Goal: Task Accomplishment & Management: Use online tool/utility

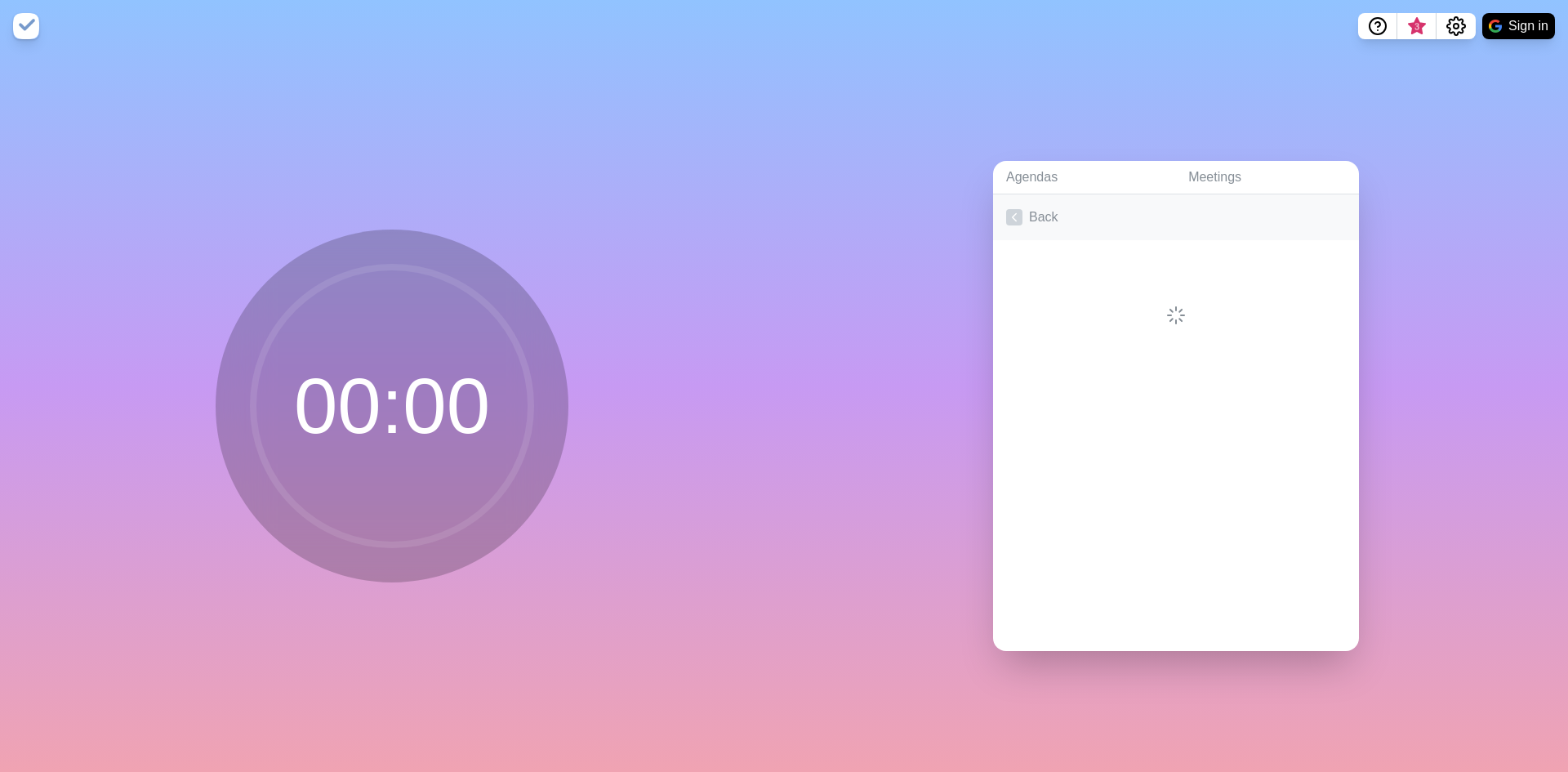
click at [1034, 212] on link "Back" at bounding box center [1176, 217] width 366 height 46
click at [1205, 168] on link "Meetings" at bounding box center [1267, 178] width 184 height 34
click at [1038, 173] on link "Agendas" at bounding box center [1084, 178] width 182 height 34
click at [1071, 216] on link "Create an Agenda" at bounding box center [1176, 217] width 366 height 46
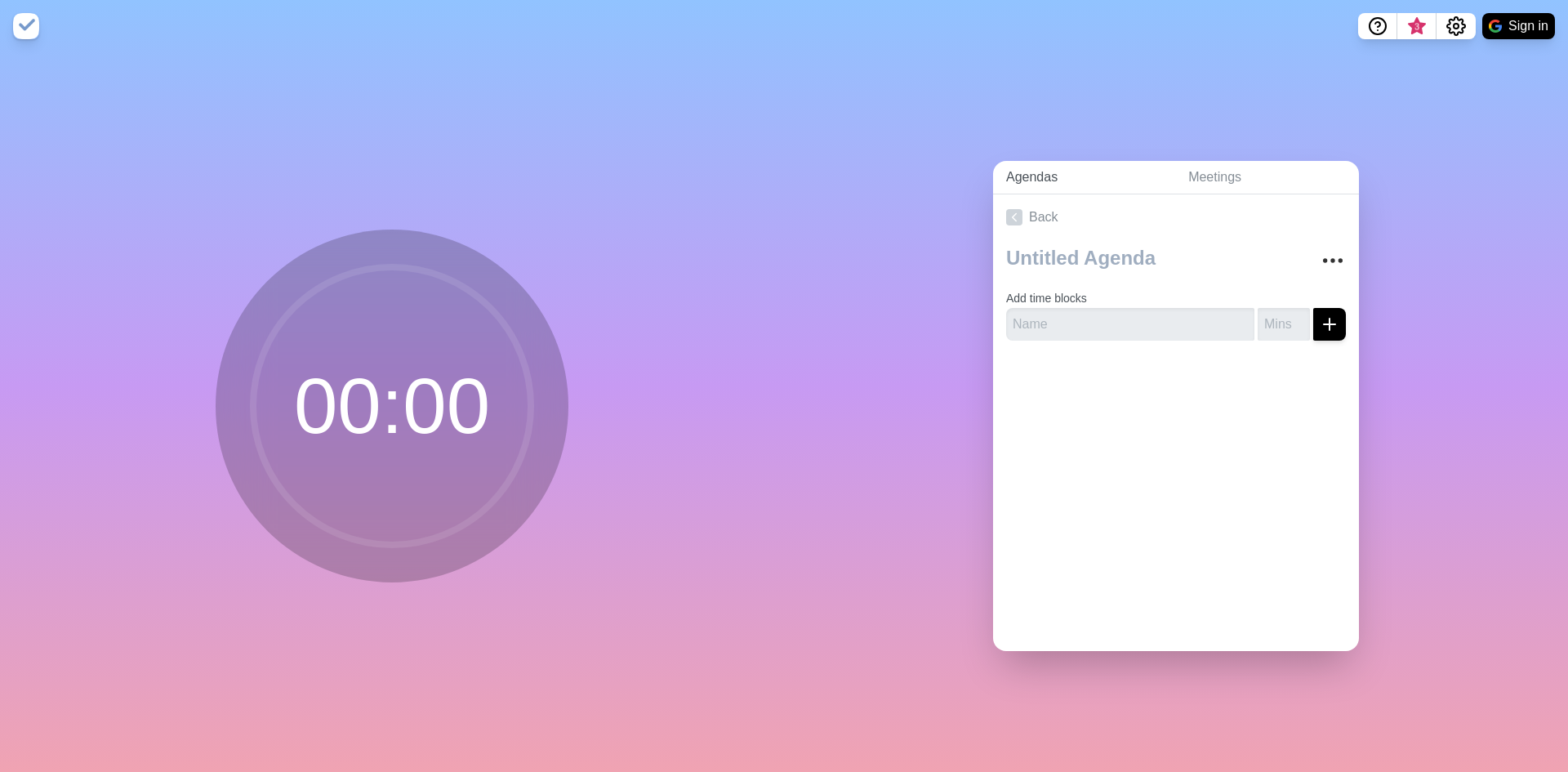
click at [1023, 173] on link "Agendas" at bounding box center [1084, 178] width 182 height 34
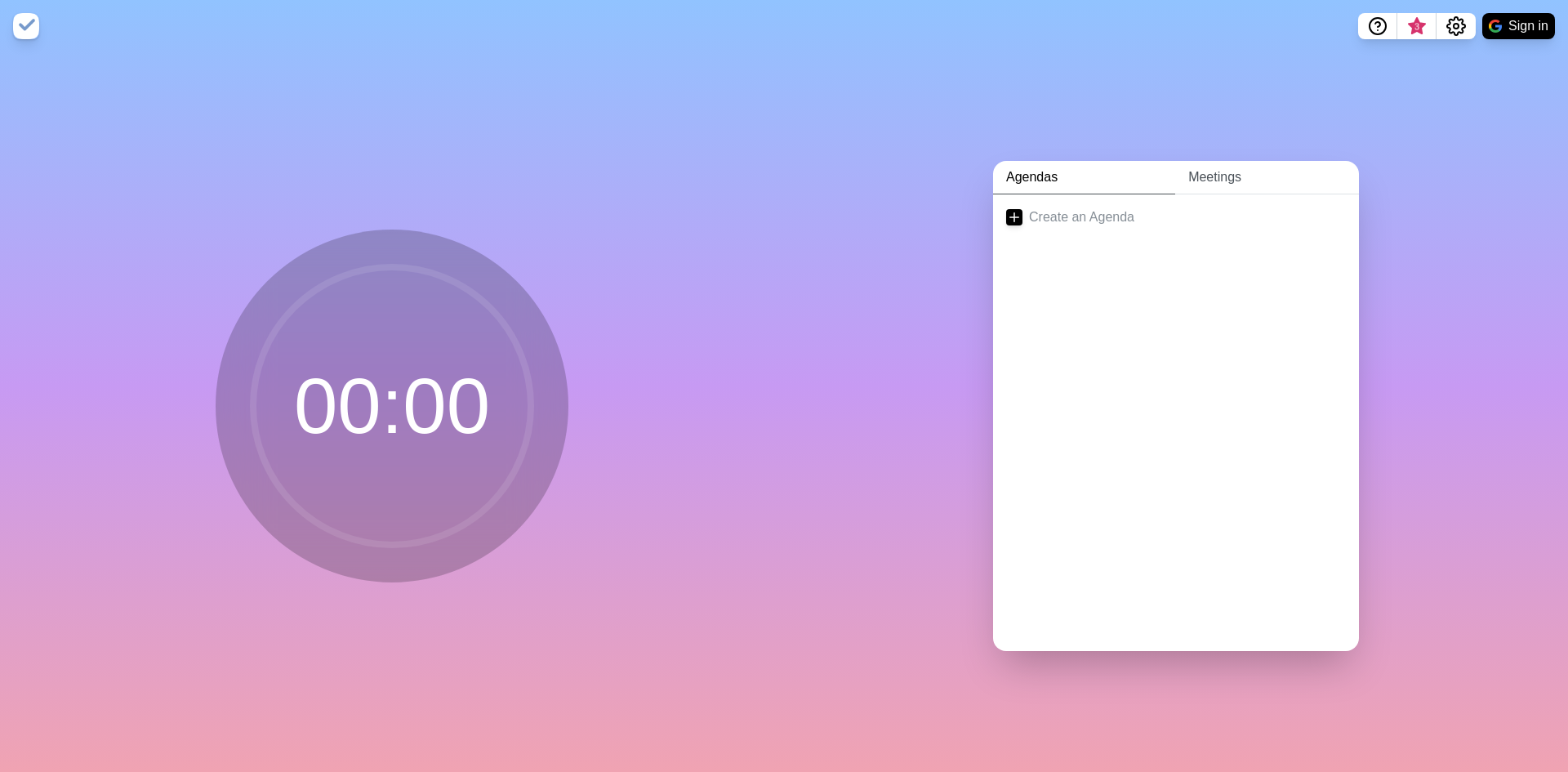
click at [1230, 170] on link "Meetings" at bounding box center [1267, 178] width 184 height 34
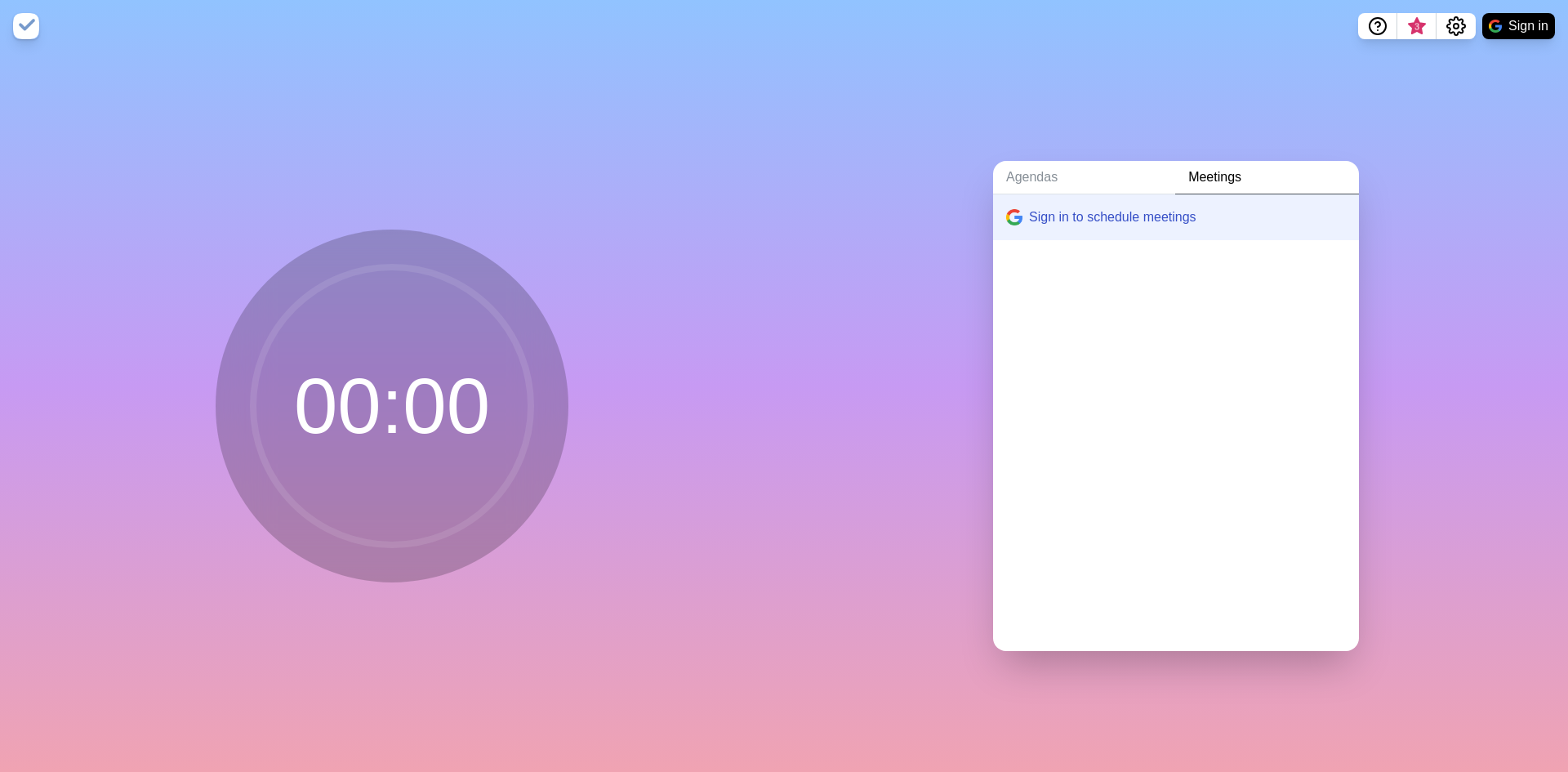
drag, startPoint x: 1296, startPoint y: 332, endPoint x: 1298, endPoint y: 254, distance: 78.0
click at [1296, 333] on div "Sign in to schedule meetings" at bounding box center [1176, 422] width 366 height 456
click at [1413, 29] on span "3" at bounding box center [1416, 27] width 13 height 13
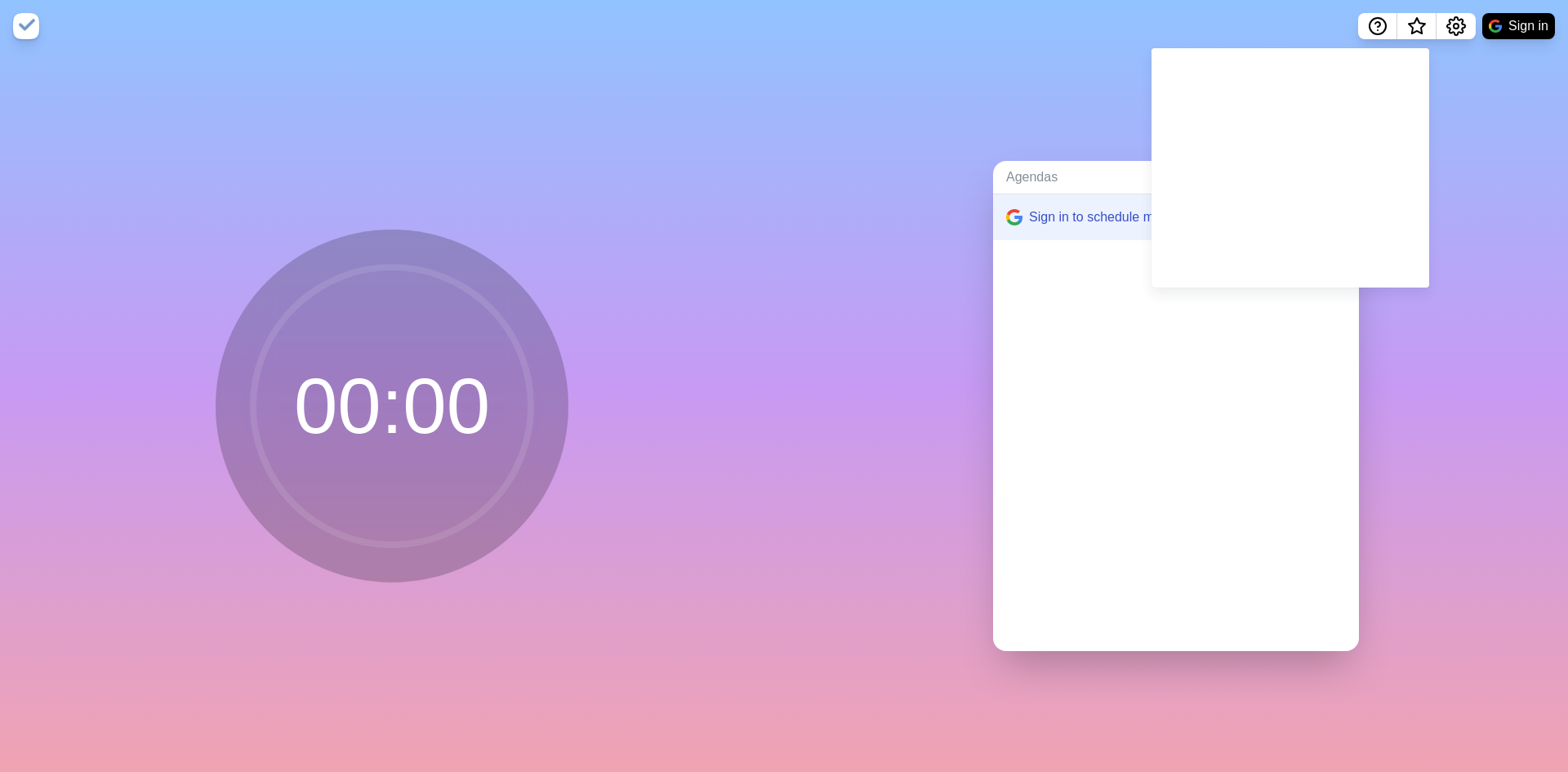
click at [1493, 111] on div "Agendas Meetings Sign in to schedule meetings" at bounding box center [1175, 412] width 784 height 719
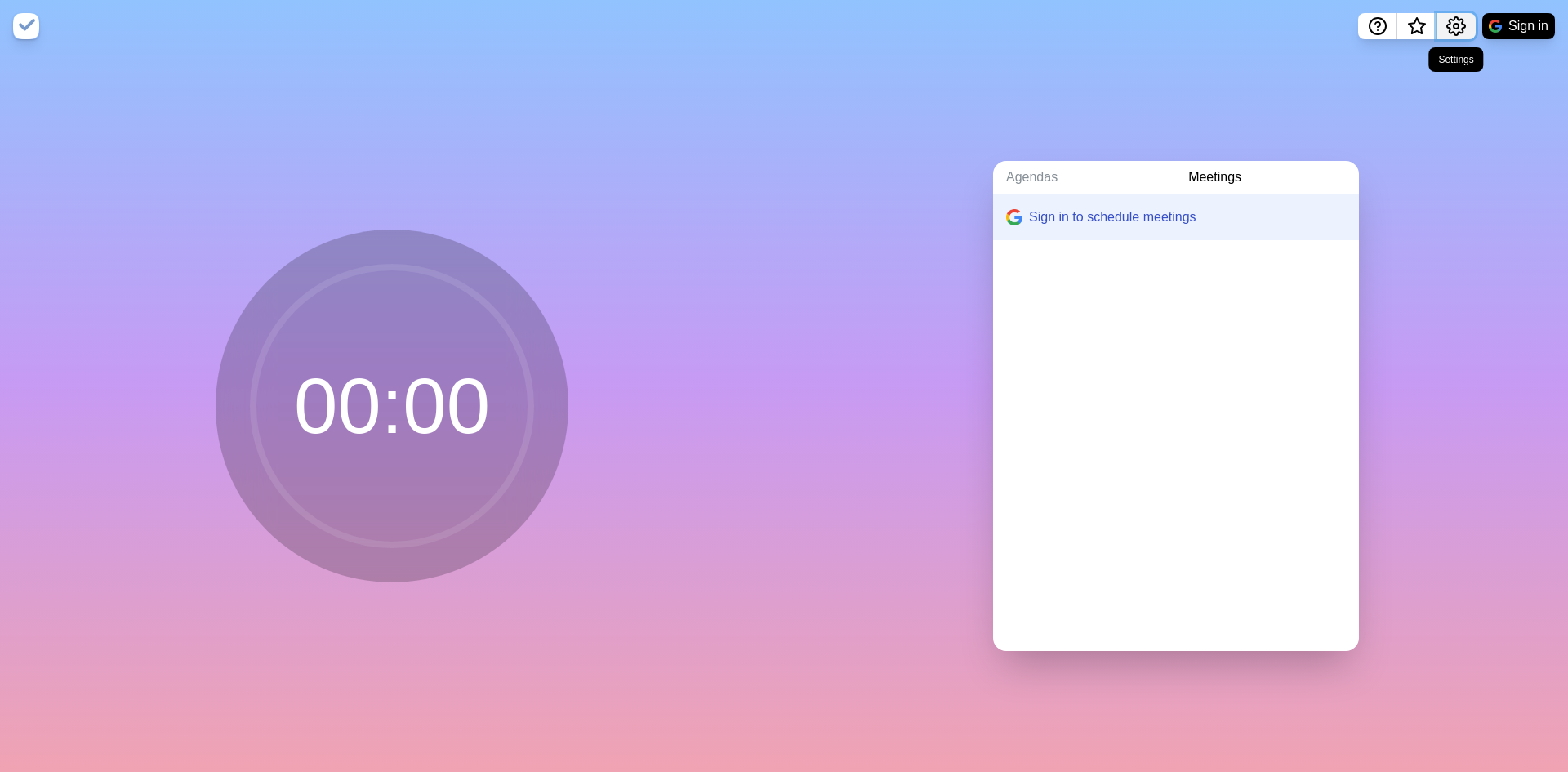
click at [1458, 24] on icon "Settings" at bounding box center [1456, 26] width 20 height 20
click at [1506, 25] on button "Sign in" at bounding box center [1518, 26] width 72 height 26
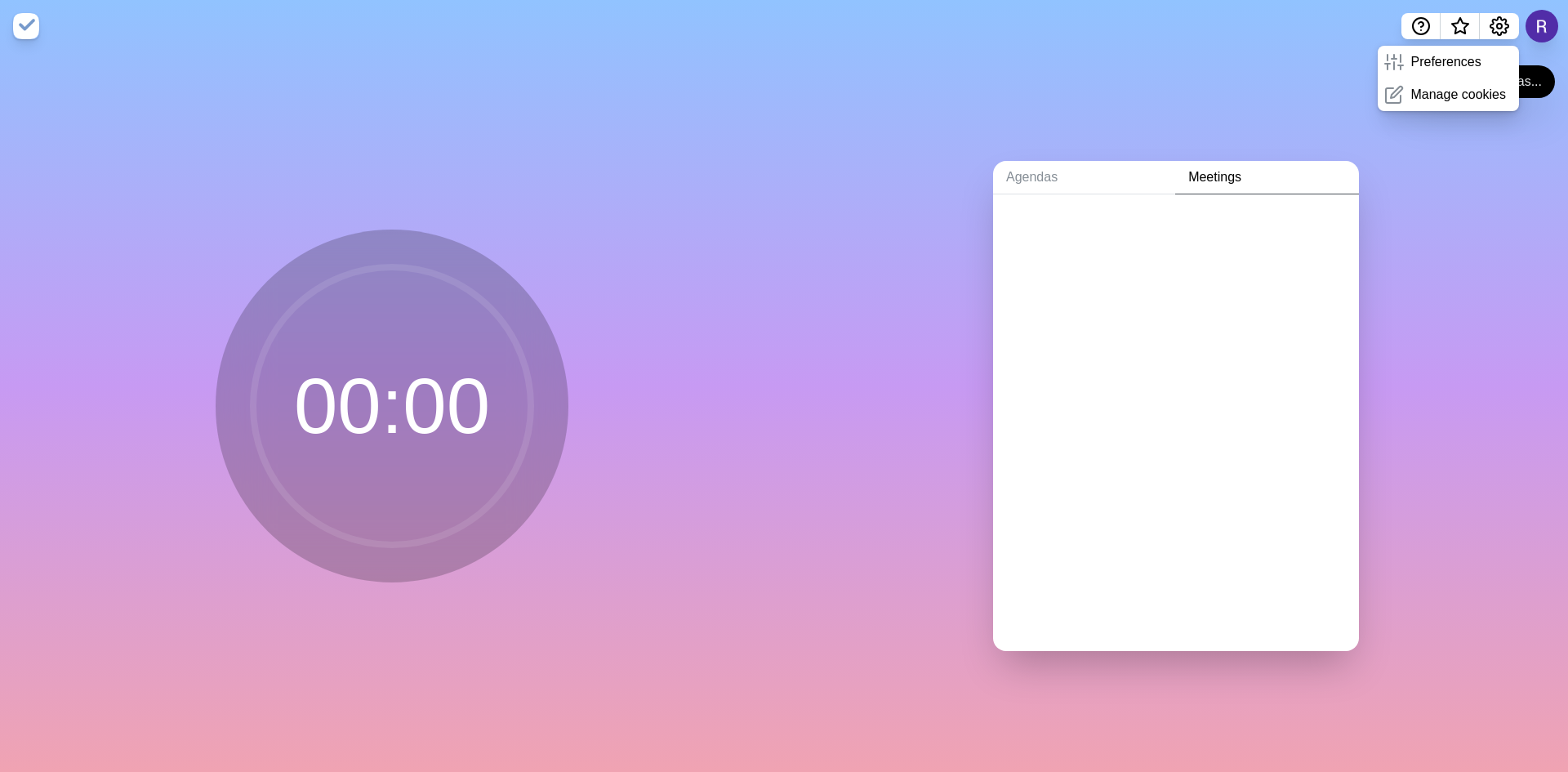
click at [1476, 230] on div "Agendas Meetings" at bounding box center [1175, 412] width 784 height 719
click at [1205, 168] on link "Meetings" at bounding box center [1267, 178] width 184 height 34
click at [1020, 173] on link "Agendas" at bounding box center [1084, 178] width 182 height 34
click at [1017, 204] on link "Create an Agenda" at bounding box center [1176, 217] width 366 height 46
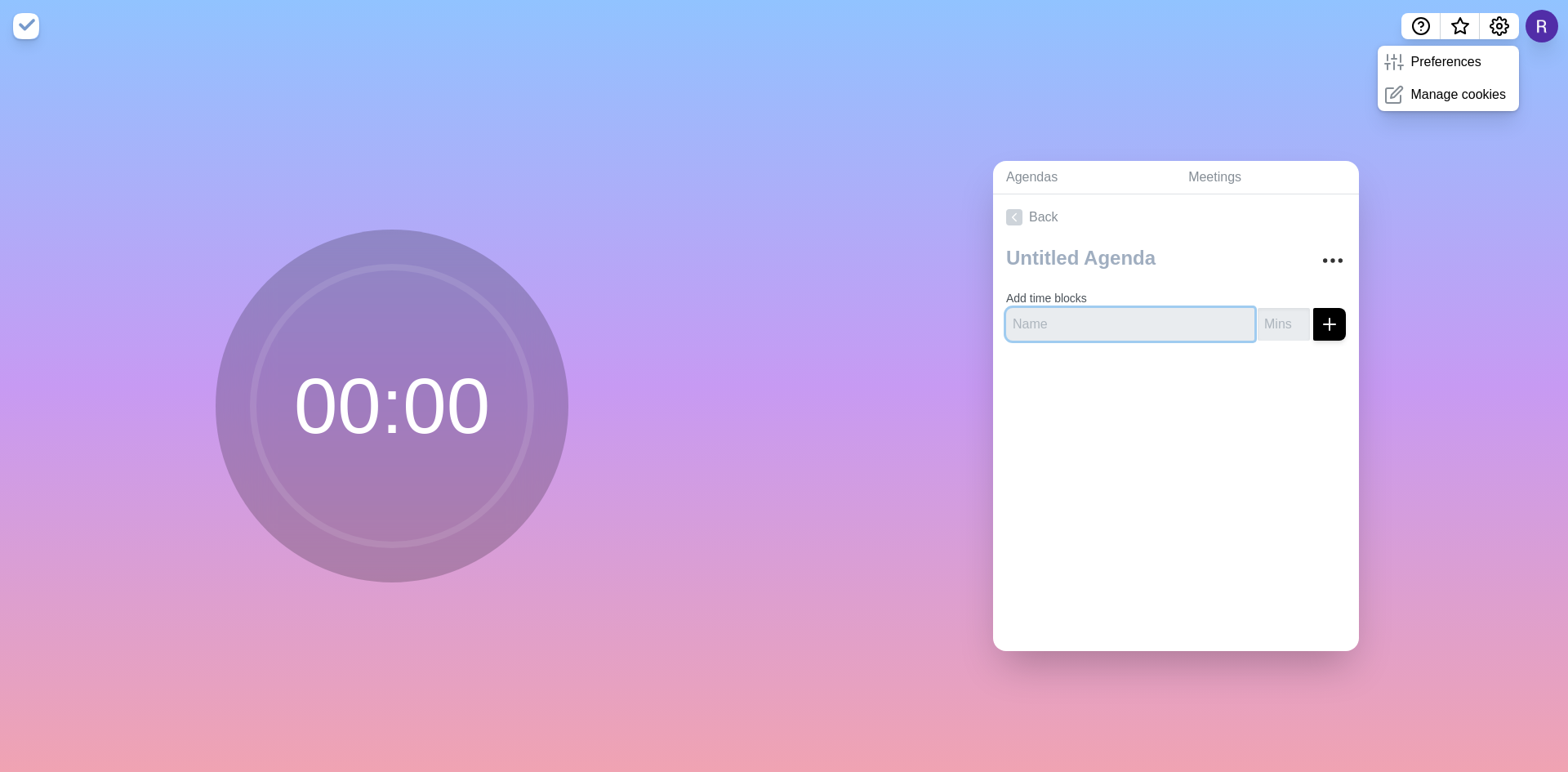
click at [1039, 323] on input "text" at bounding box center [1130, 324] width 248 height 33
type input "station 1"
click at [1264, 320] on input "number" at bounding box center [1283, 324] width 53 height 33
click at [1283, 311] on input "1" at bounding box center [1283, 324] width 53 height 33
click at [1283, 311] on input "2" at bounding box center [1283, 324] width 53 height 33
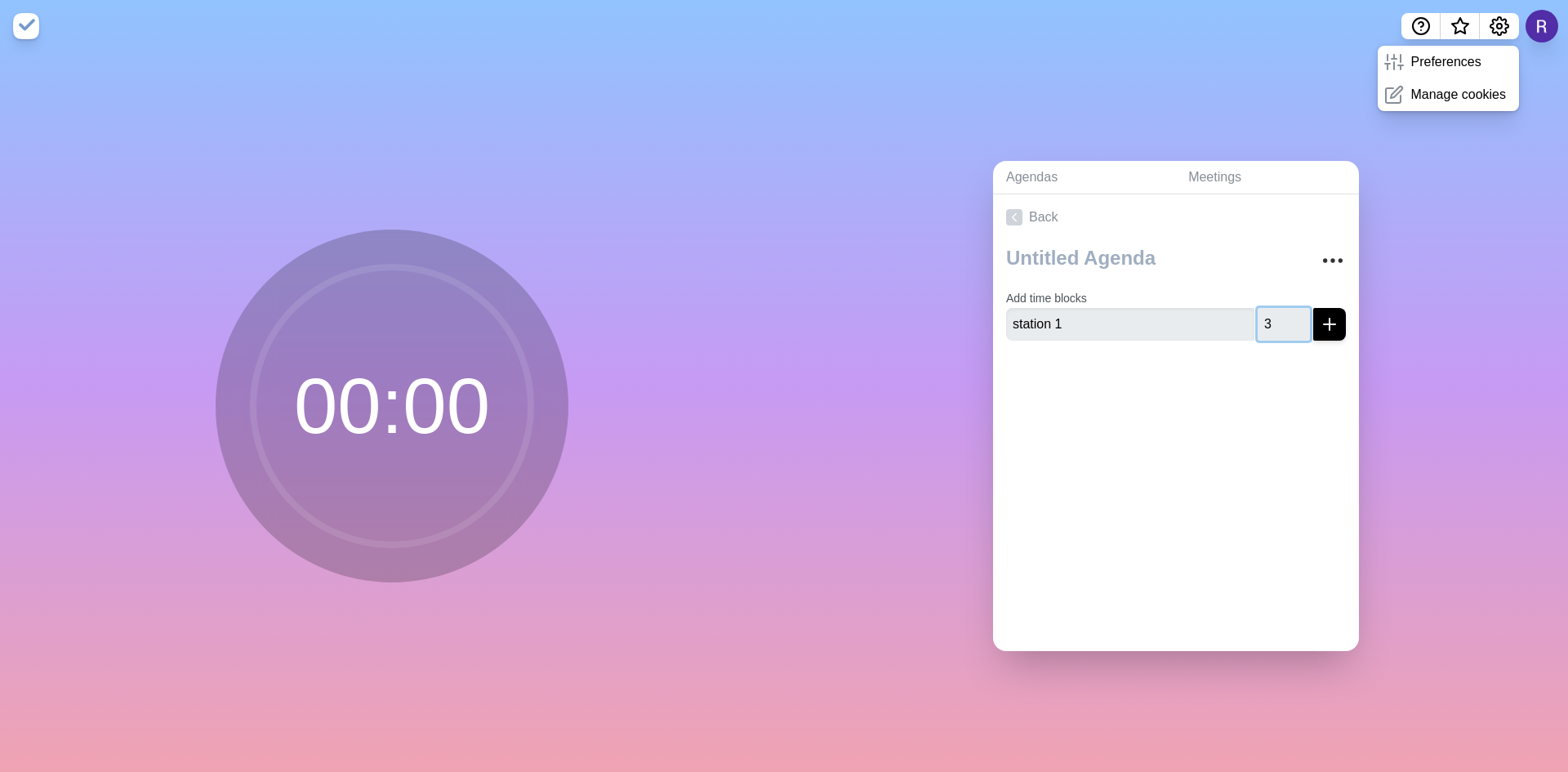
click at [1283, 311] on input "3" at bounding box center [1283, 324] width 53 height 33
click at [1283, 311] on input "4" at bounding box center [1283, 324] width 53 height 33
type input "5"
click at [1283, 311] on input "5" at bounding box center [1283, 324] width 53 height 33
click at [1323, 324] on line "submit" at bounding box center [1329, 324] width 12 height 0
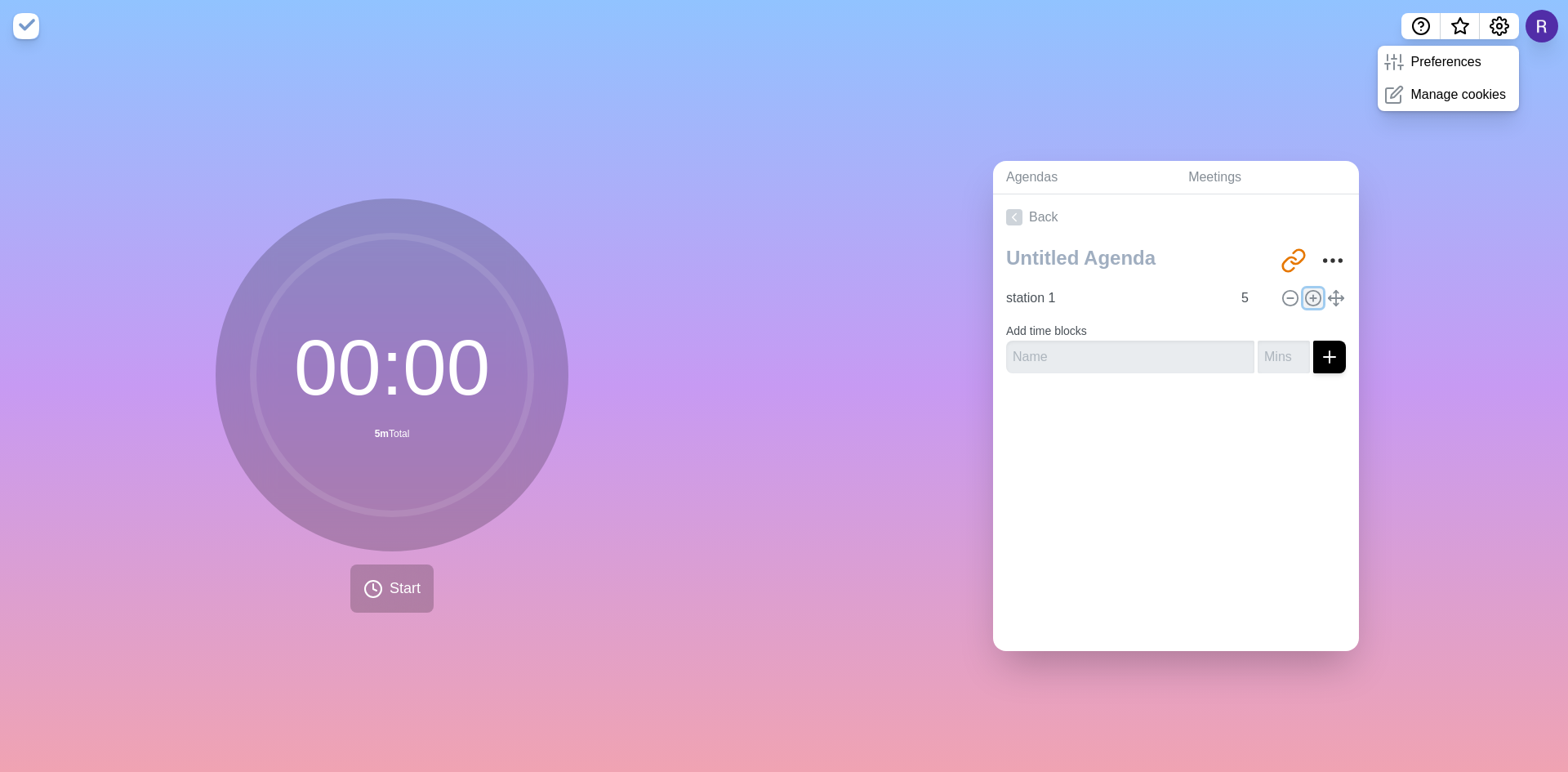
click at [1313, 295] on line at bounding box center [1313, 297] width 0 height 5
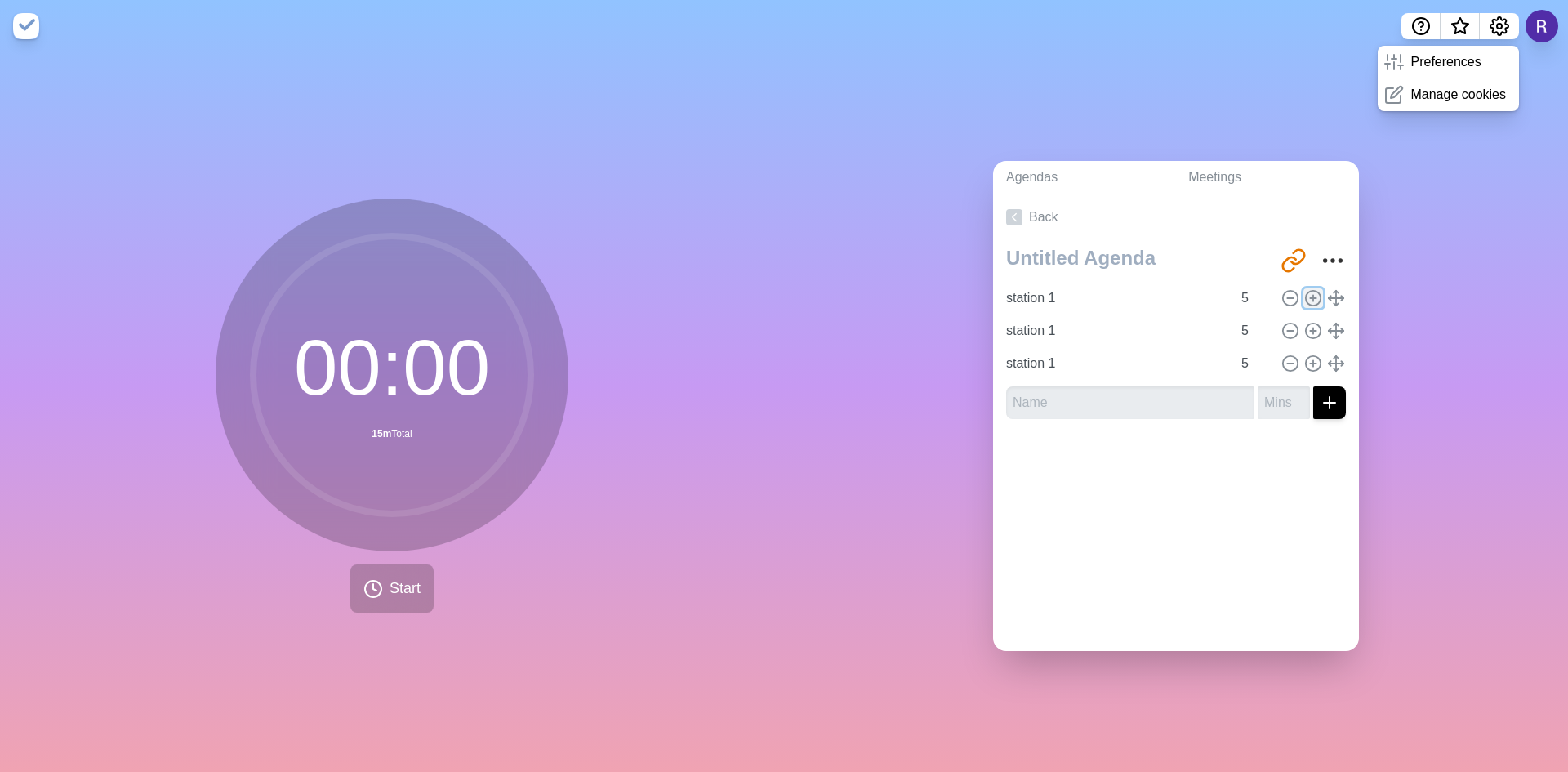
click at [1313, 295] on line at bounding box center [1313, 297] width 0 height 5
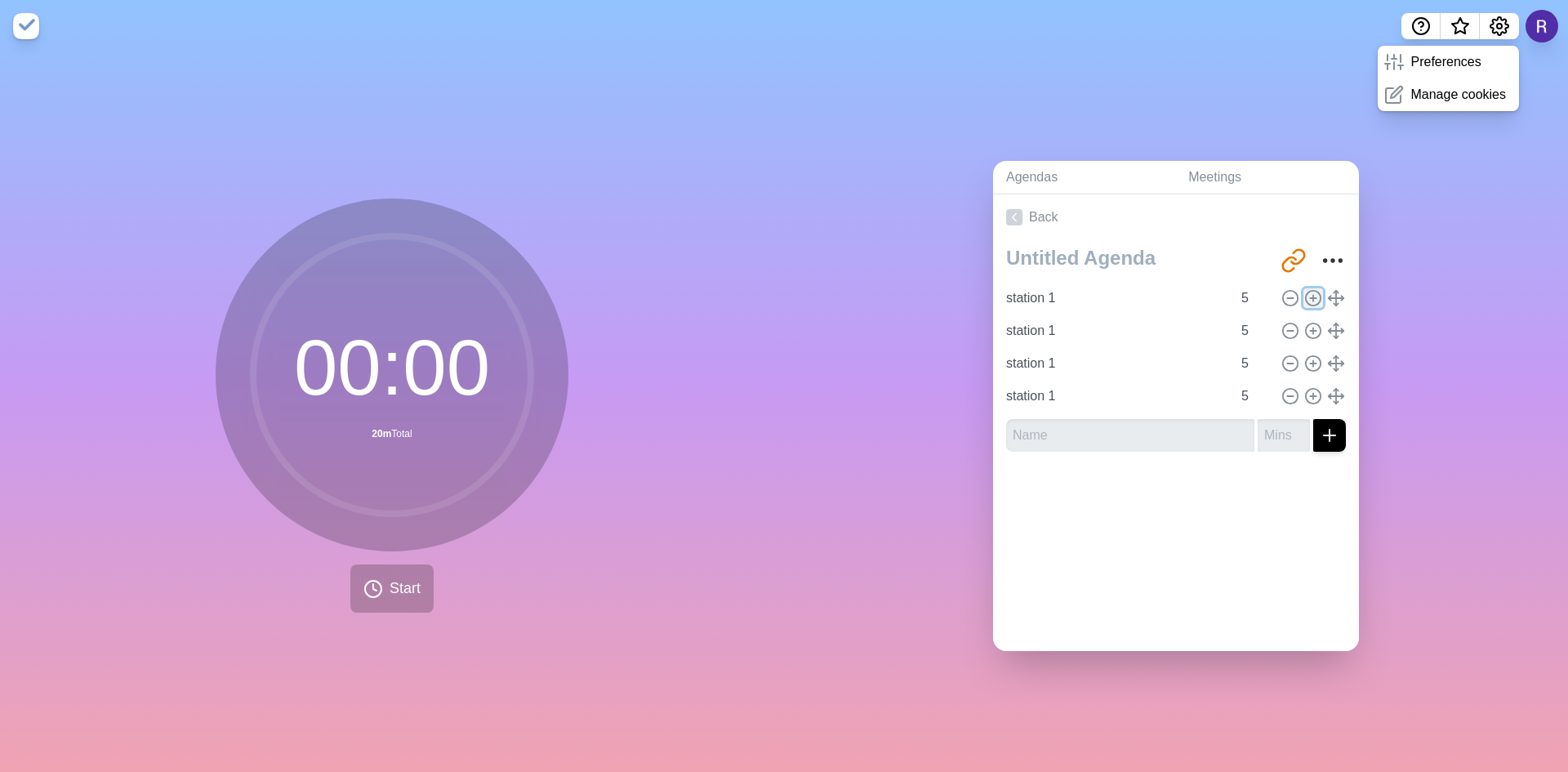
click at [1313, 295] on line at bounding box center [1313, 297] width 0 height 5
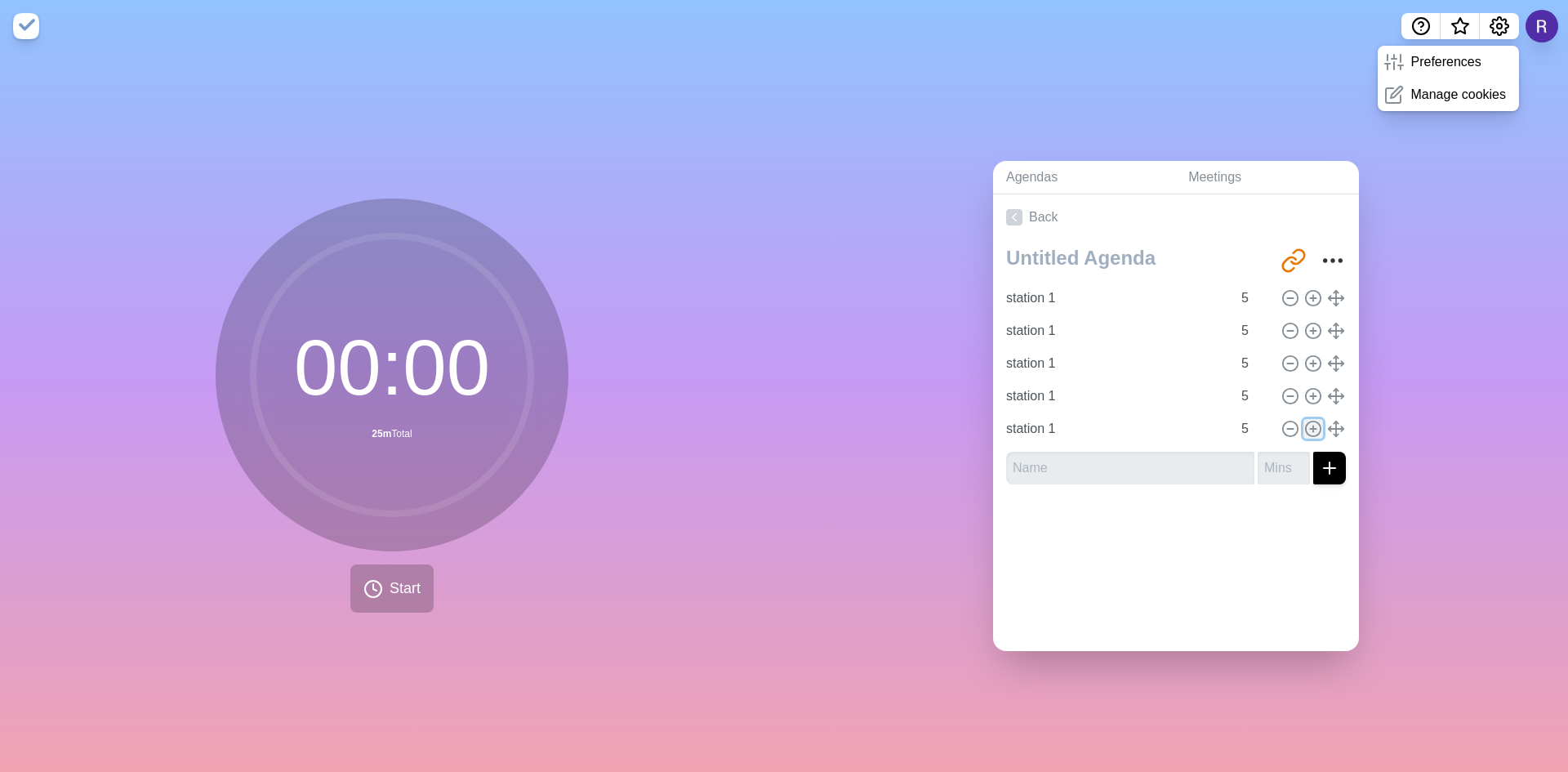
click at [1304, 422] on icon at bounding box center [1313, 428] width 18 height 18
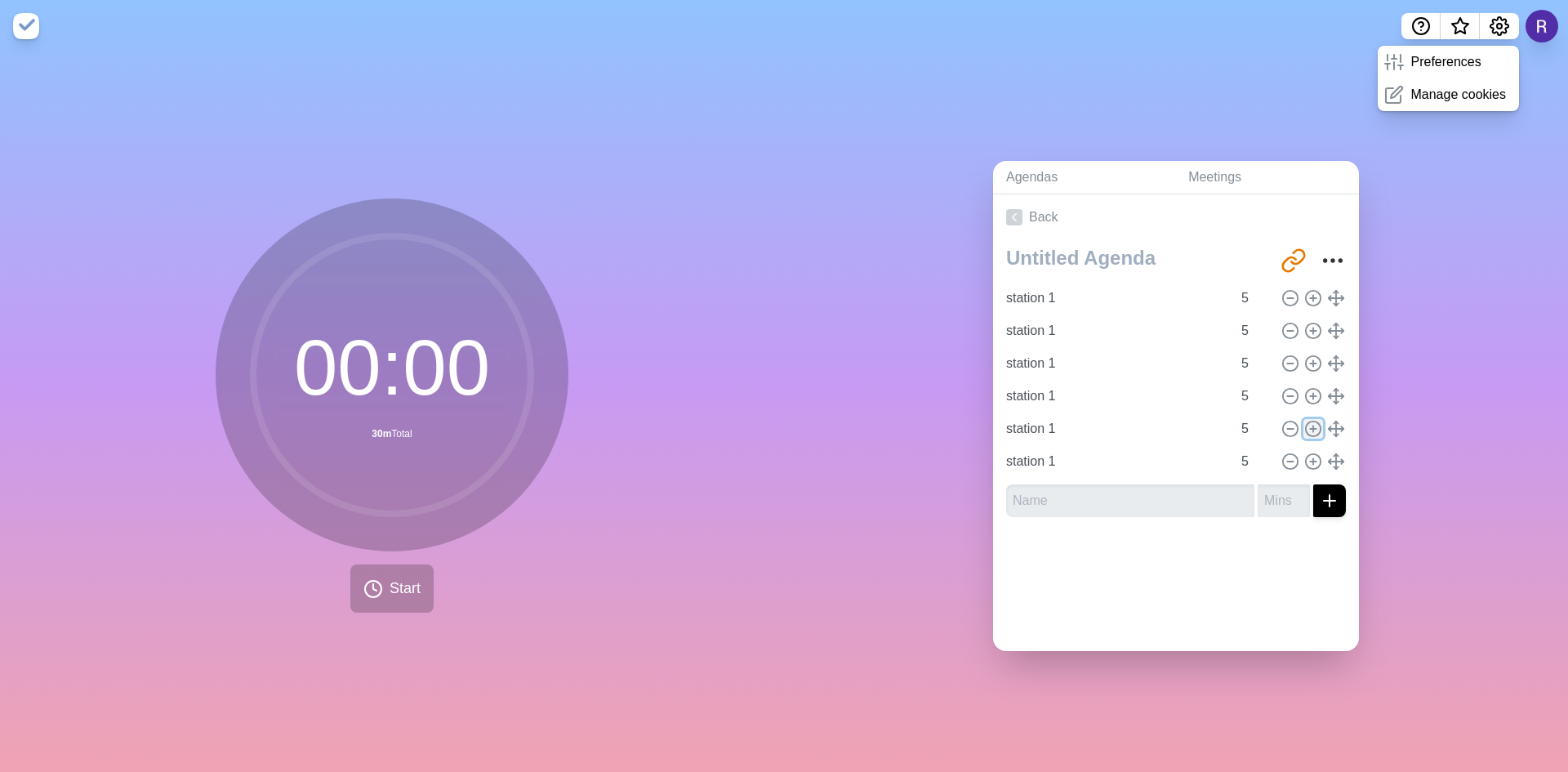
click at [1304, 422] on icon at bounding box center [1313, 428] width 18 height 18
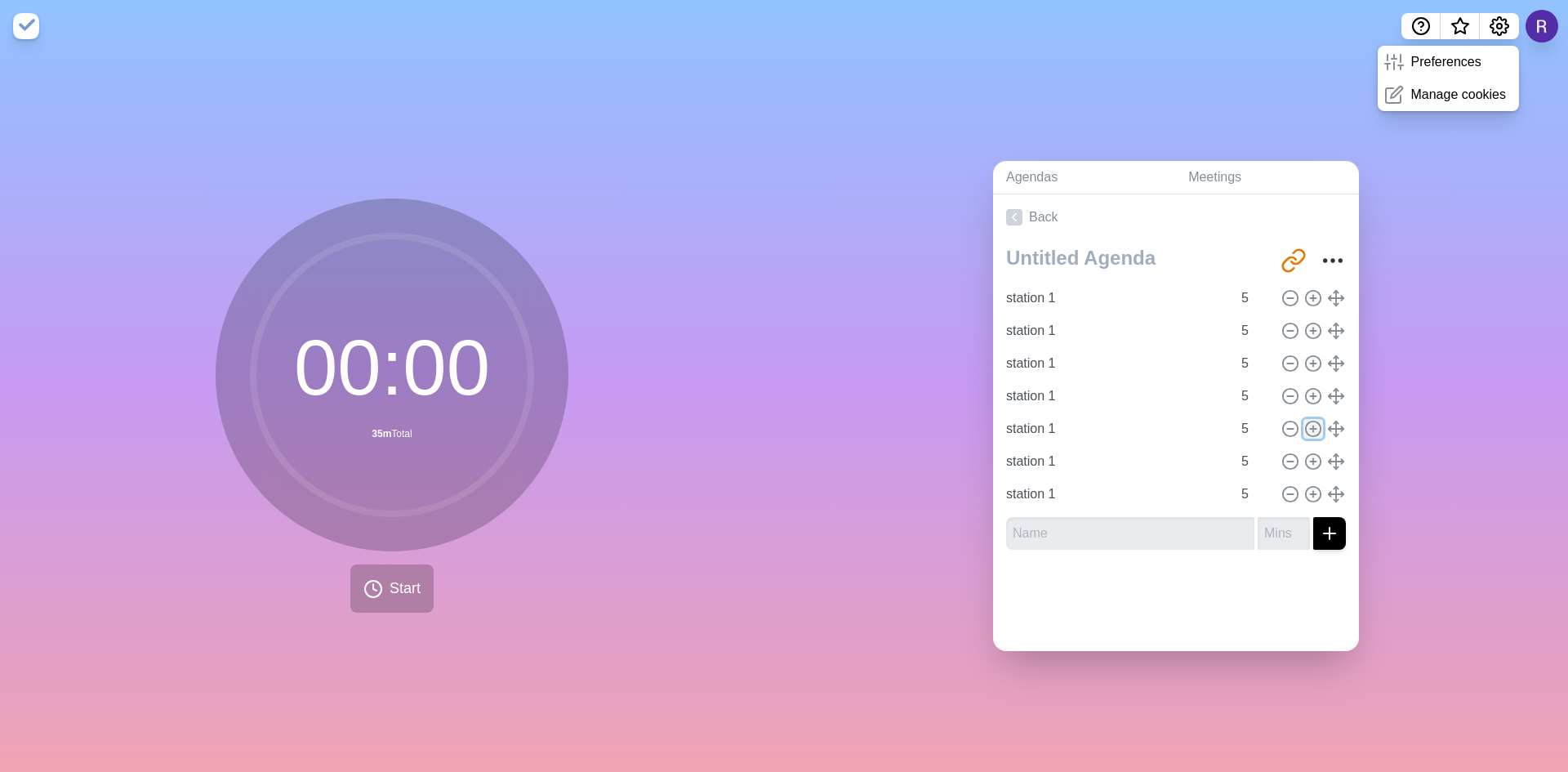
click at [1304, 422] on icon at bounding box center [1313, 428] width 18 height 18
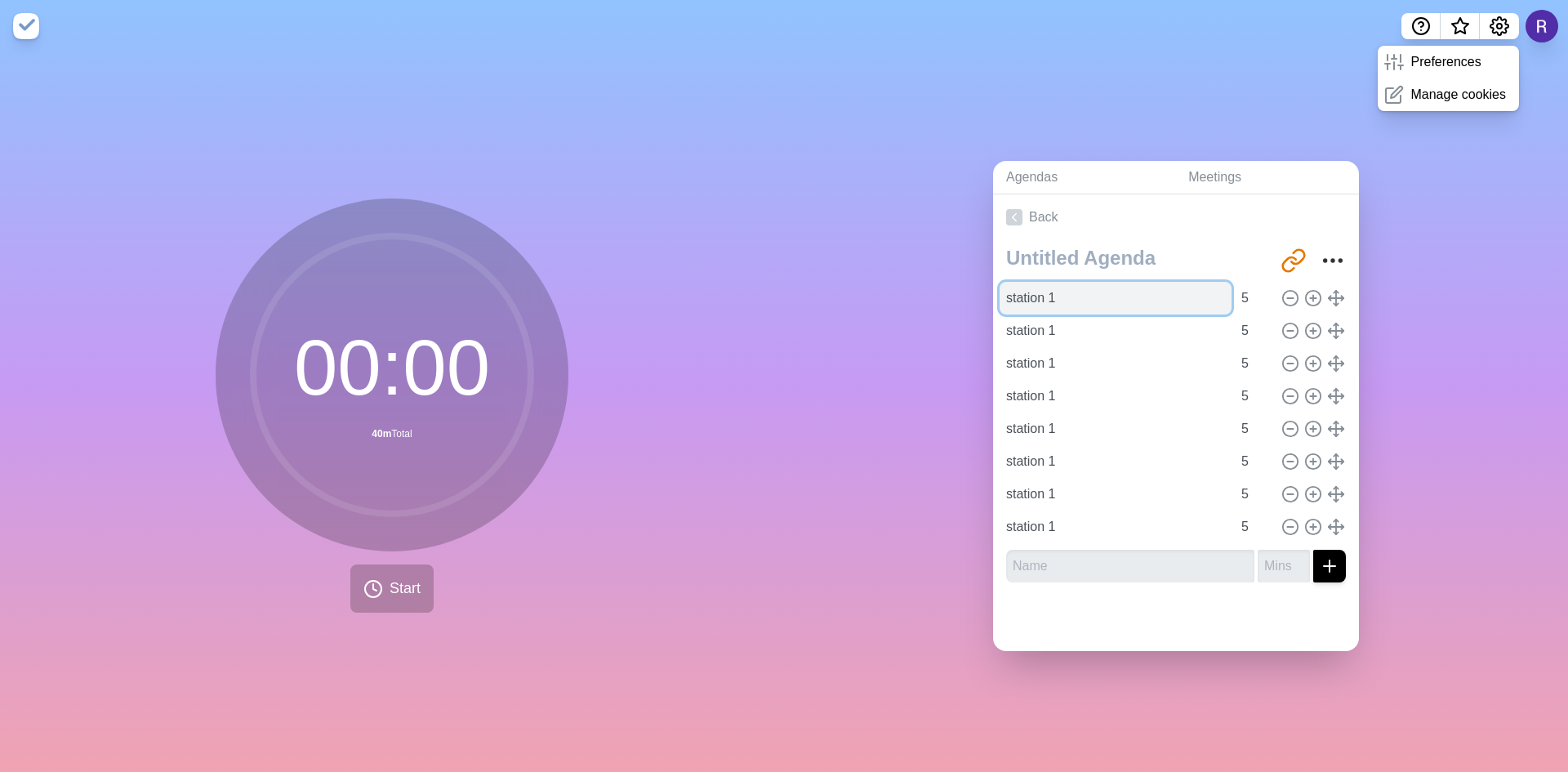
click at [1042, 295] on input "station 1" at bounding box center [1116, 298] width 232 height 33
click at [1044, 293] on input "station 1" at bounding box center [1116, 298] width 232 height 33
click at [1049, 322] on input "station 1" at bounding box center [1116, 330] width 232 height 33
drag, startPoint x: 1049, startPoint y: 322, endPoint x: 1041, endPoint y: 327, distance: 9.4
click at [1041, 327] on input "station 1" at bounding box center [1116, 330] width 232 height 33
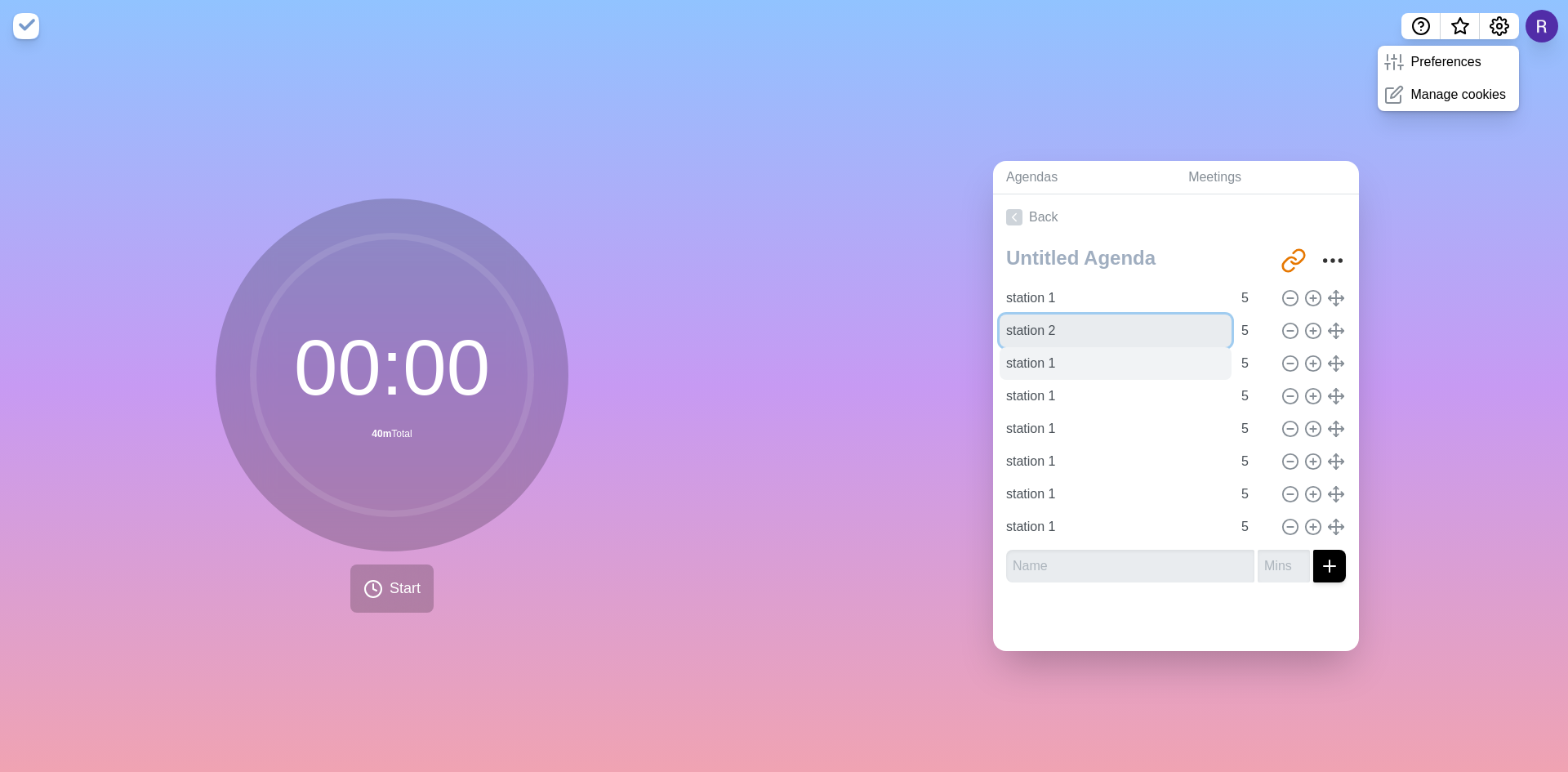
type input "station 2"
click at [1041, 358] on input "station 1" at bounding box center [1116, 363] width 232 height 33
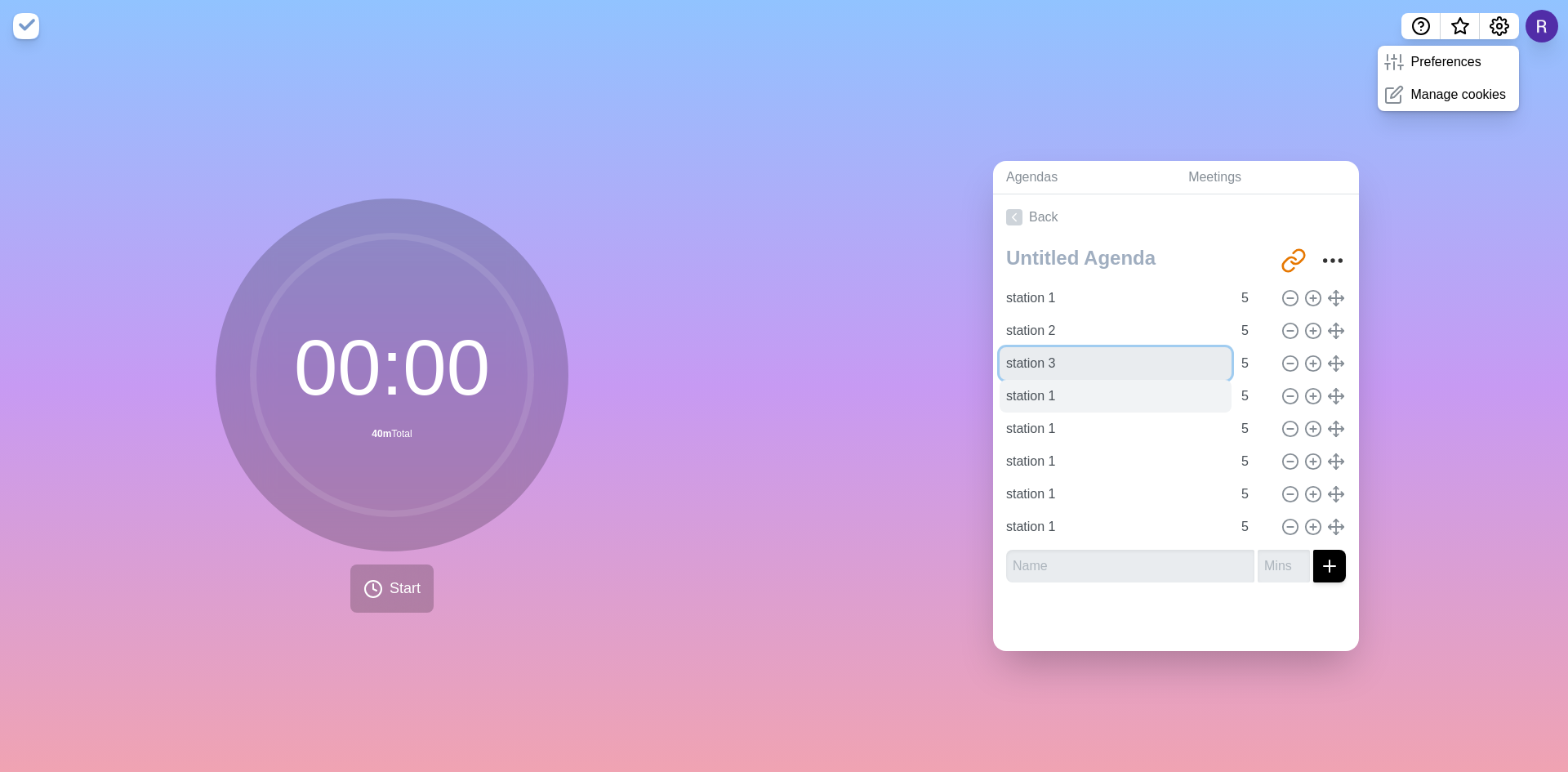
type input "station 3"
click at [1045, 390] on input "station 1" at bounding box center [1116, 395] width 232 height 33
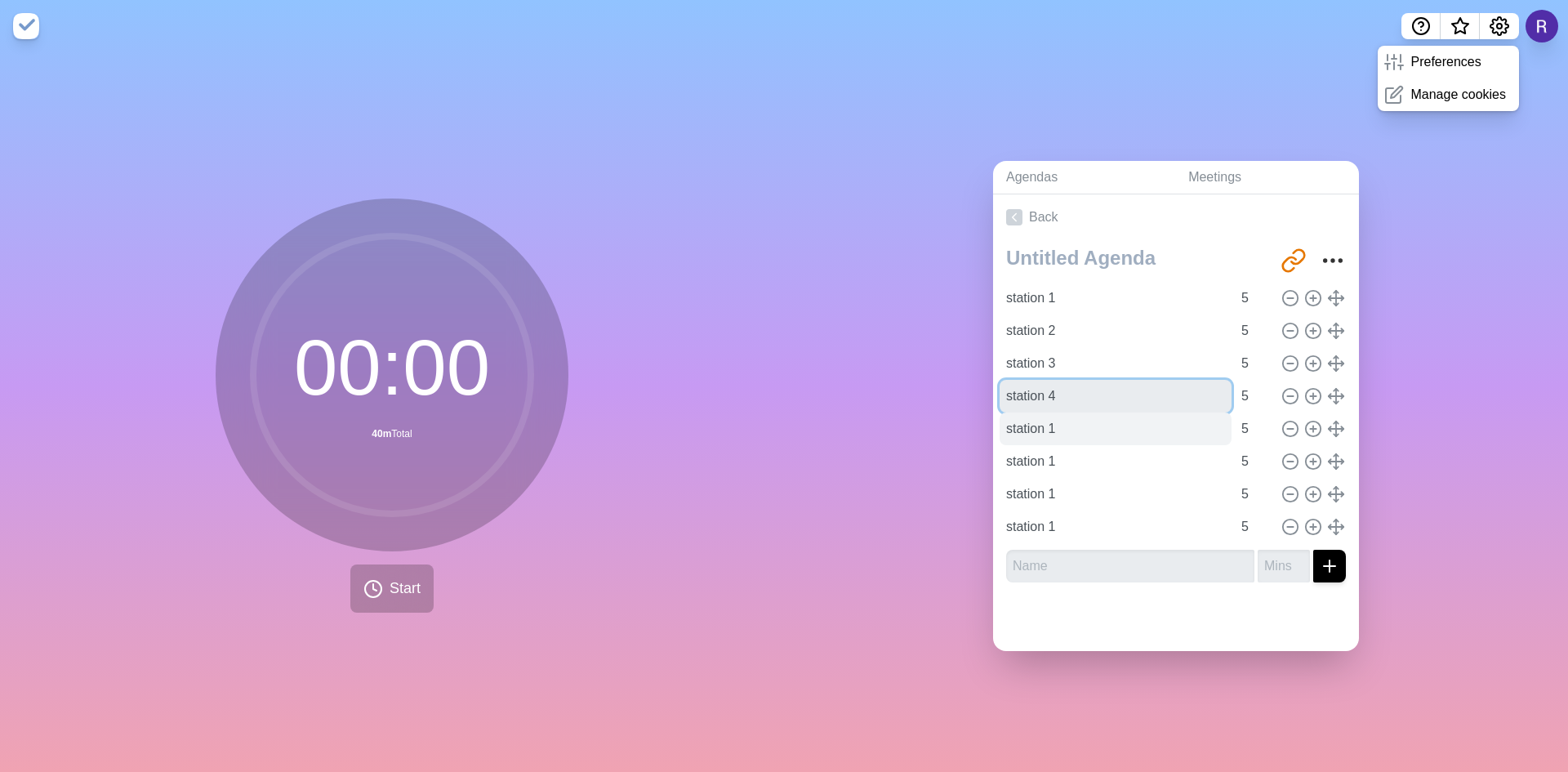
type input "station 4"
click at [1044, 422] on input "station 1" at bounding box center [1116, 428] width 232 height 33
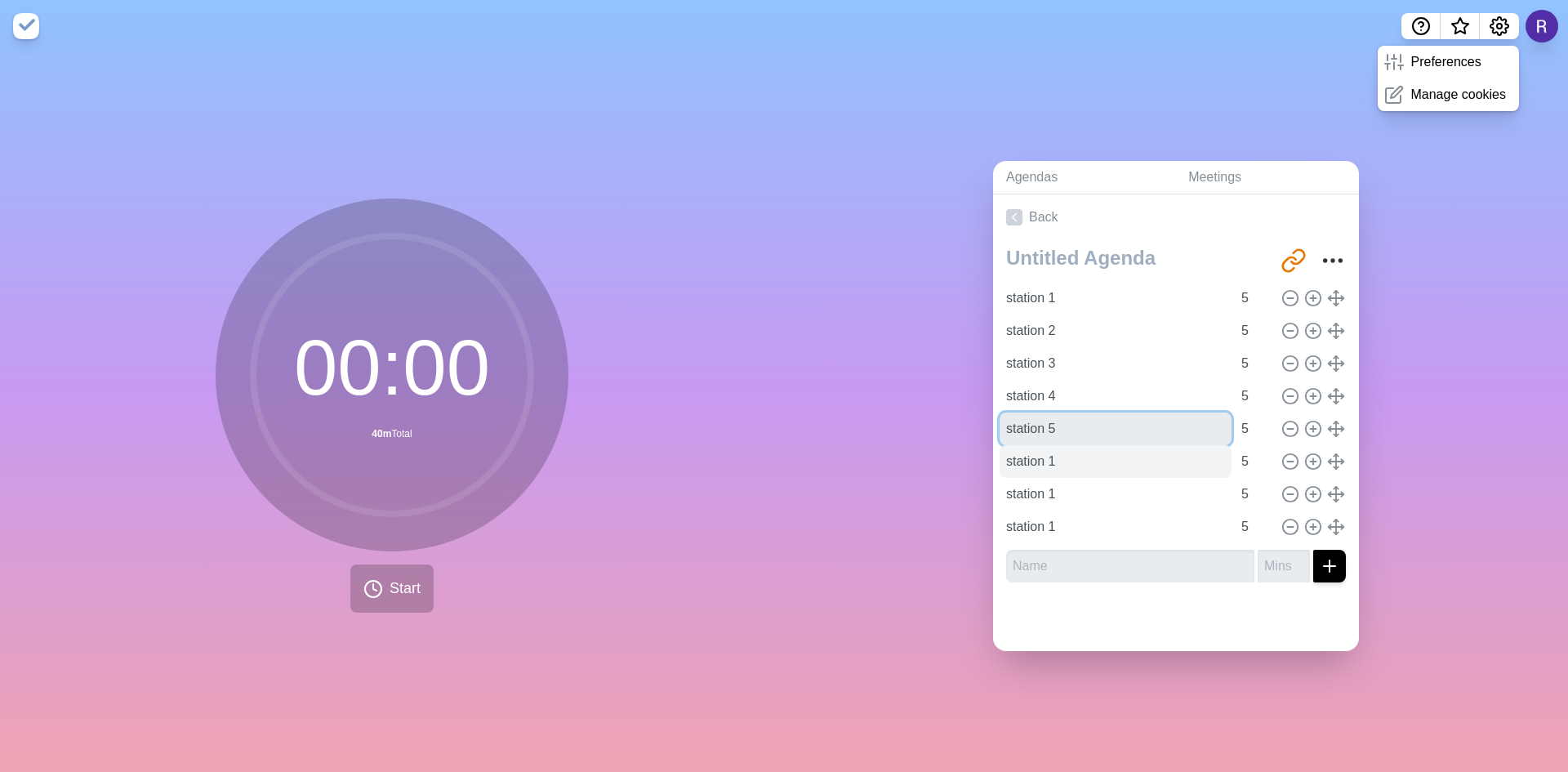
type input "station 5"
click at [1044, 456] on input "station 1" at bounding box center [1116, 461] width 232 height 33
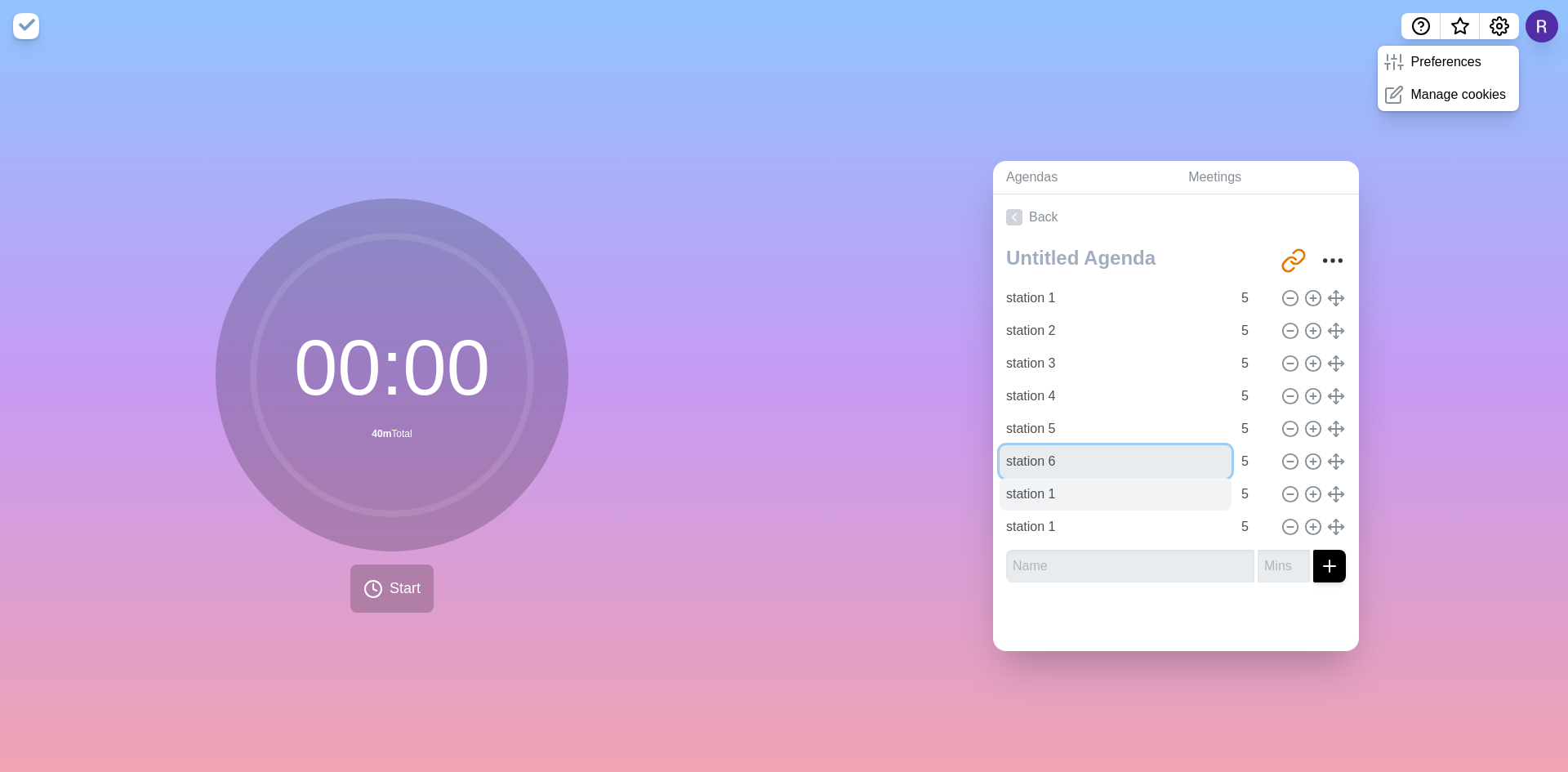
type input "station 6"
click at [1050, 484] on input "station 1" at bounding box center [1116, 494] width 232 height 33
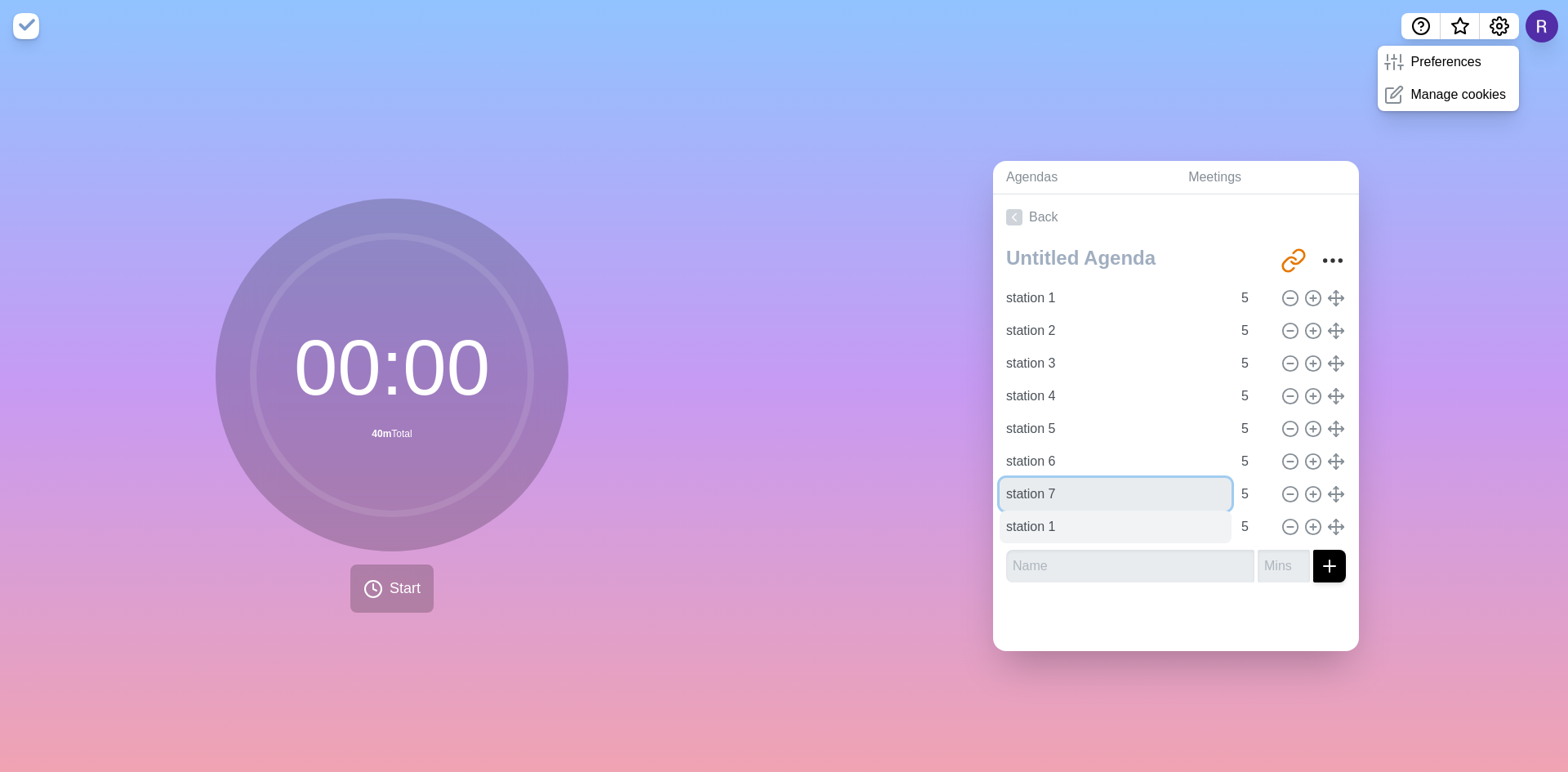
type input "station 7"
drag, startPoint x: 1049, startPoint y: 521, endPoint x: 1041, endPoint y: 522, distance: 8.1
click at [1041, 522] on input "station 1" at bounding box center [1116, 527] width 232 height 33
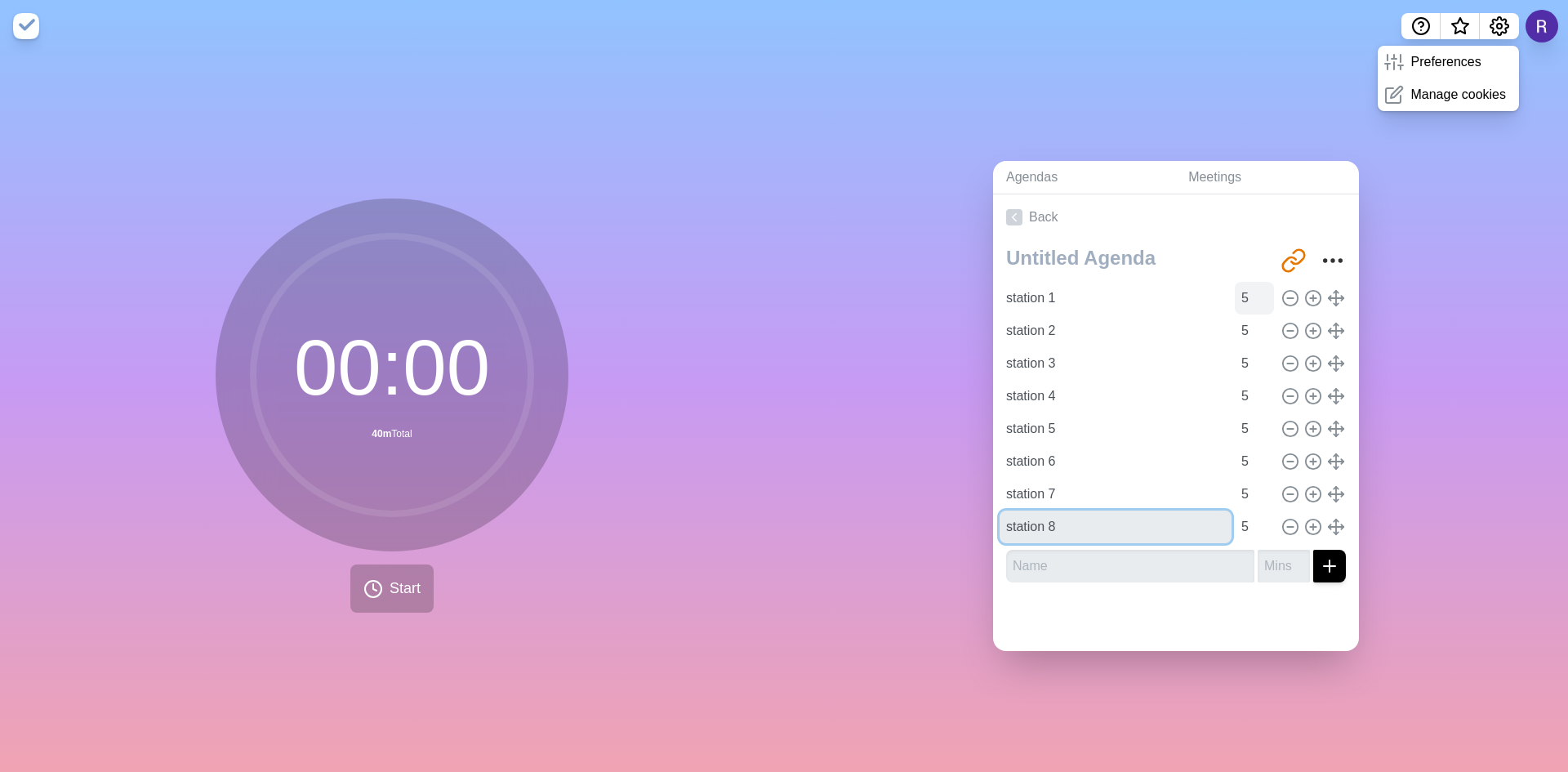
type input "station 8"
click at [1234, 294] on input "5" at bounding box center [1254, 298] width 39 height 33
click at [1249, 287] on input "6" at bounding box center [1254, 298] width 39 height 33
click at [1247, 287] on input "7" at bounding box center [1254, 298] width 39 height 33
type input "8"
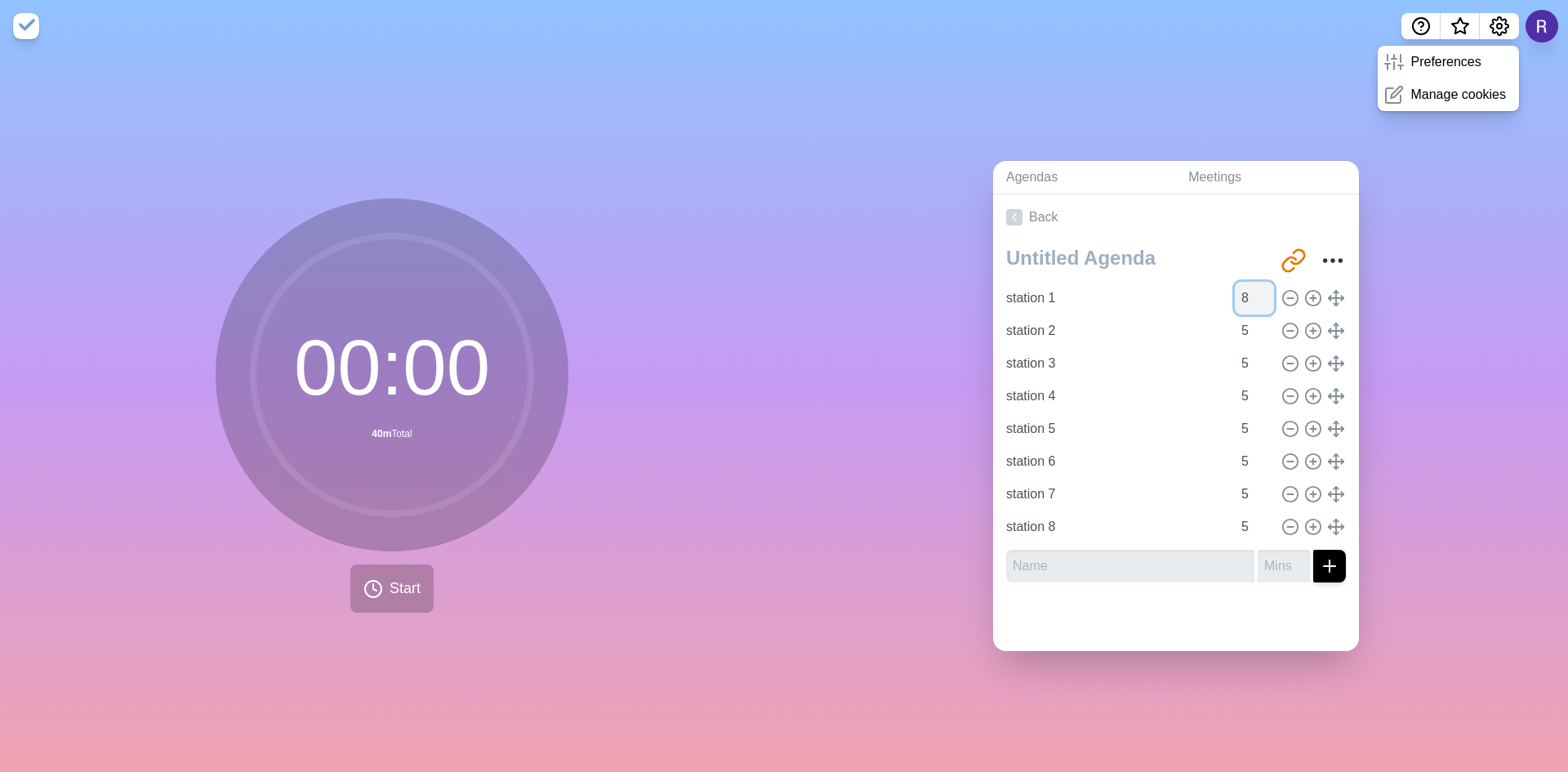
click at [1247, 287] on input "8" at bounding box center [1254, 298] width 39 height 33
click at [1248, 320] on input "6" at bounding box center [1254, 330] width 39 height 33
click at [1248, 320] on input "7" at bounding box center [1254, 330] width 39 height 33
click at [1248, 320] on input "8" at bounding box center [1254, 330] width 39 height 33
click at [1248, 320] on input "9" at bounding box center [1254, 330] width 39 height 33
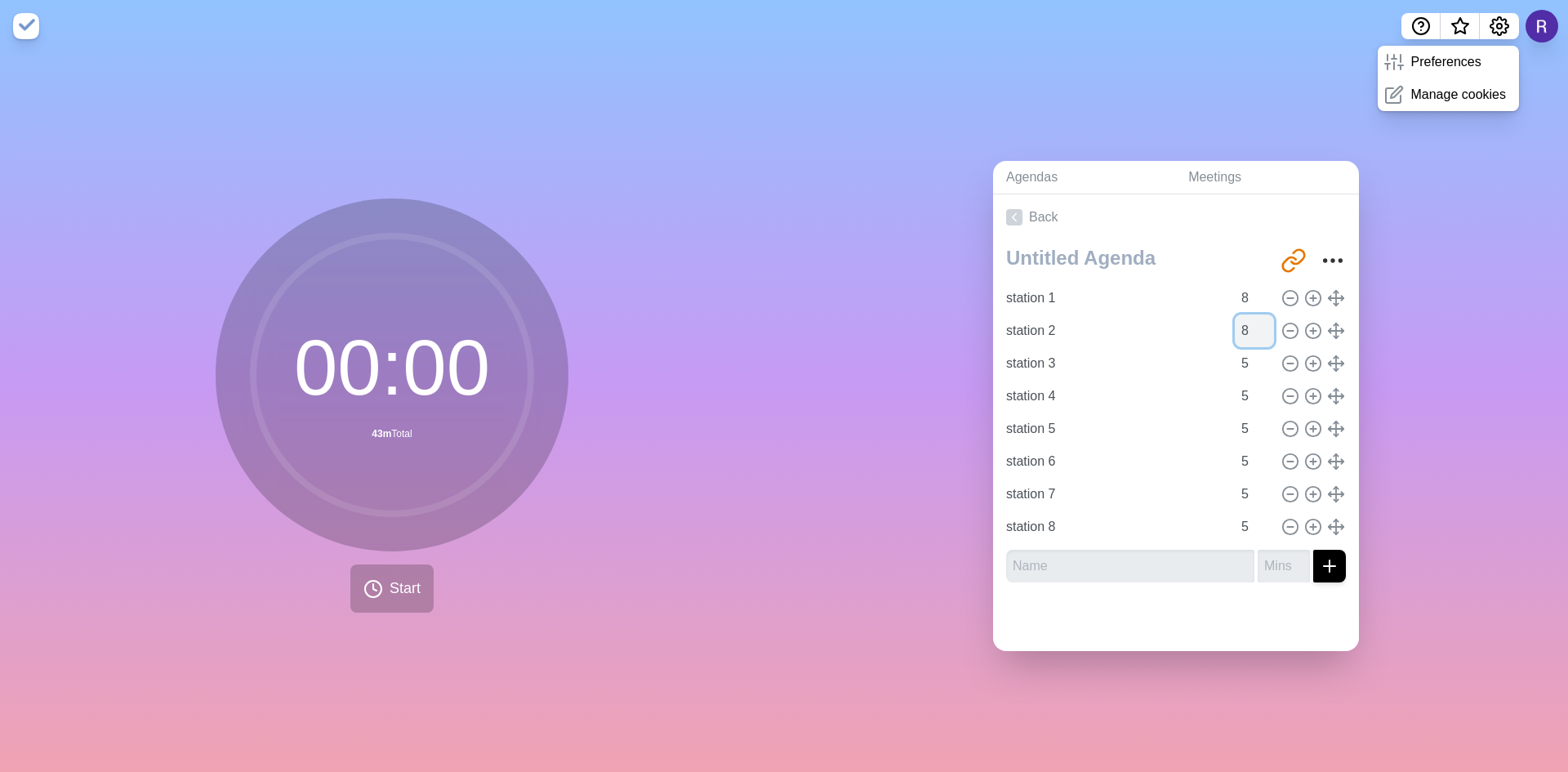
type input "8"
click at [1249, 326] on input "8" at bounding box center [1254, 330] width 39 height 33
click at [1248, 348] on input "6" at bounding box center [1254, 363] width 39 height 33
click at [1248, 348] on input "7" at bounding box center [1254, 363] width 39 height 33
type input "8"
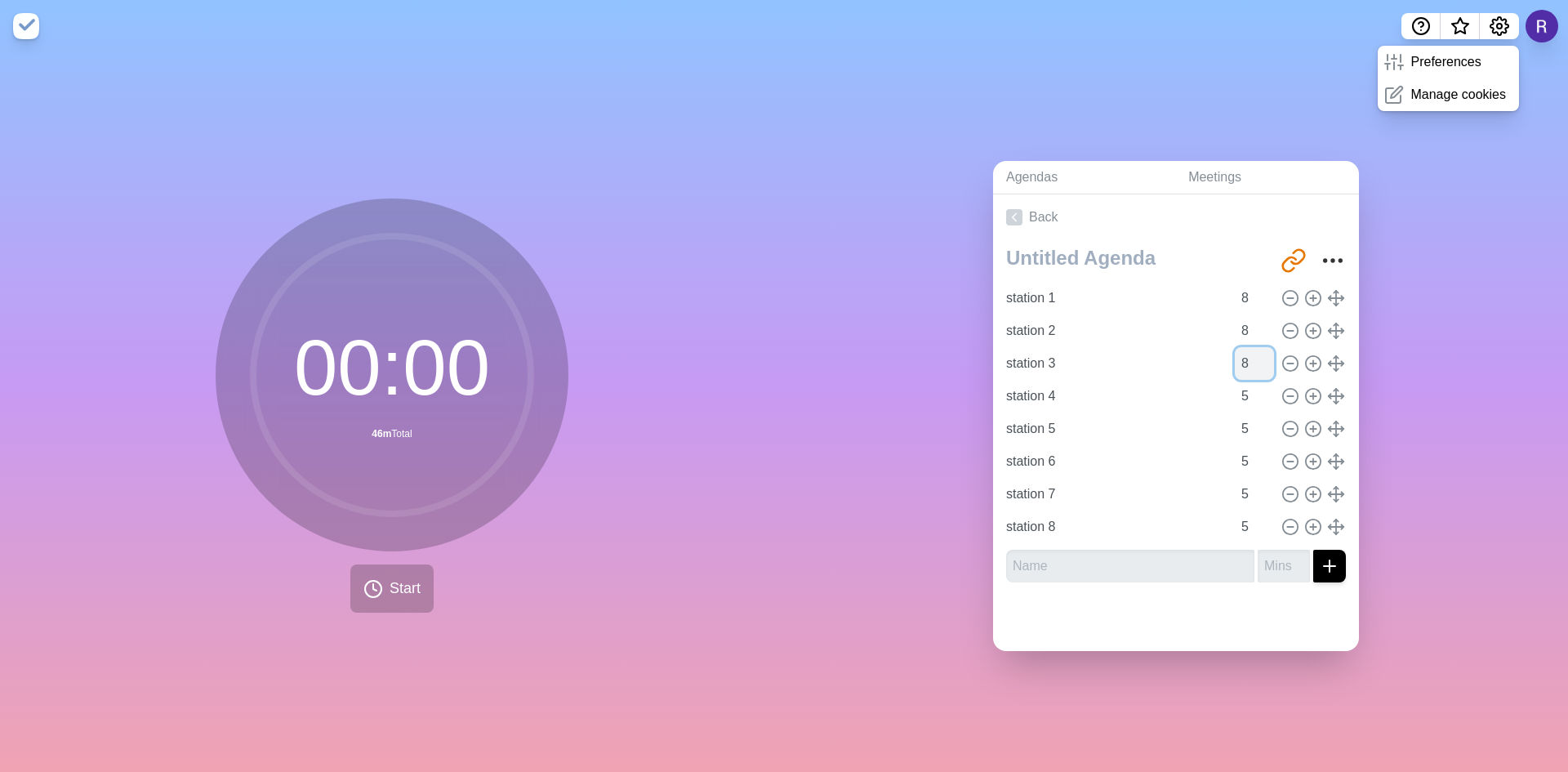
click at [1248, 348] on input "8" at bounding box center [1254, 363] width 39 height 33
click at [1249, 380] on input "6" at bounding box center [1254, 395] width 39 height 33
click at [1249, 380] on input "7" at bounding box center [1254, 395] width 39 height 33
click at [1249, 380] on input "8" at bounding box center [1254, 395] width 39 height 33
click at [1249, 381] on input "9" at bounding box center [1254, 395] width 39 height 33
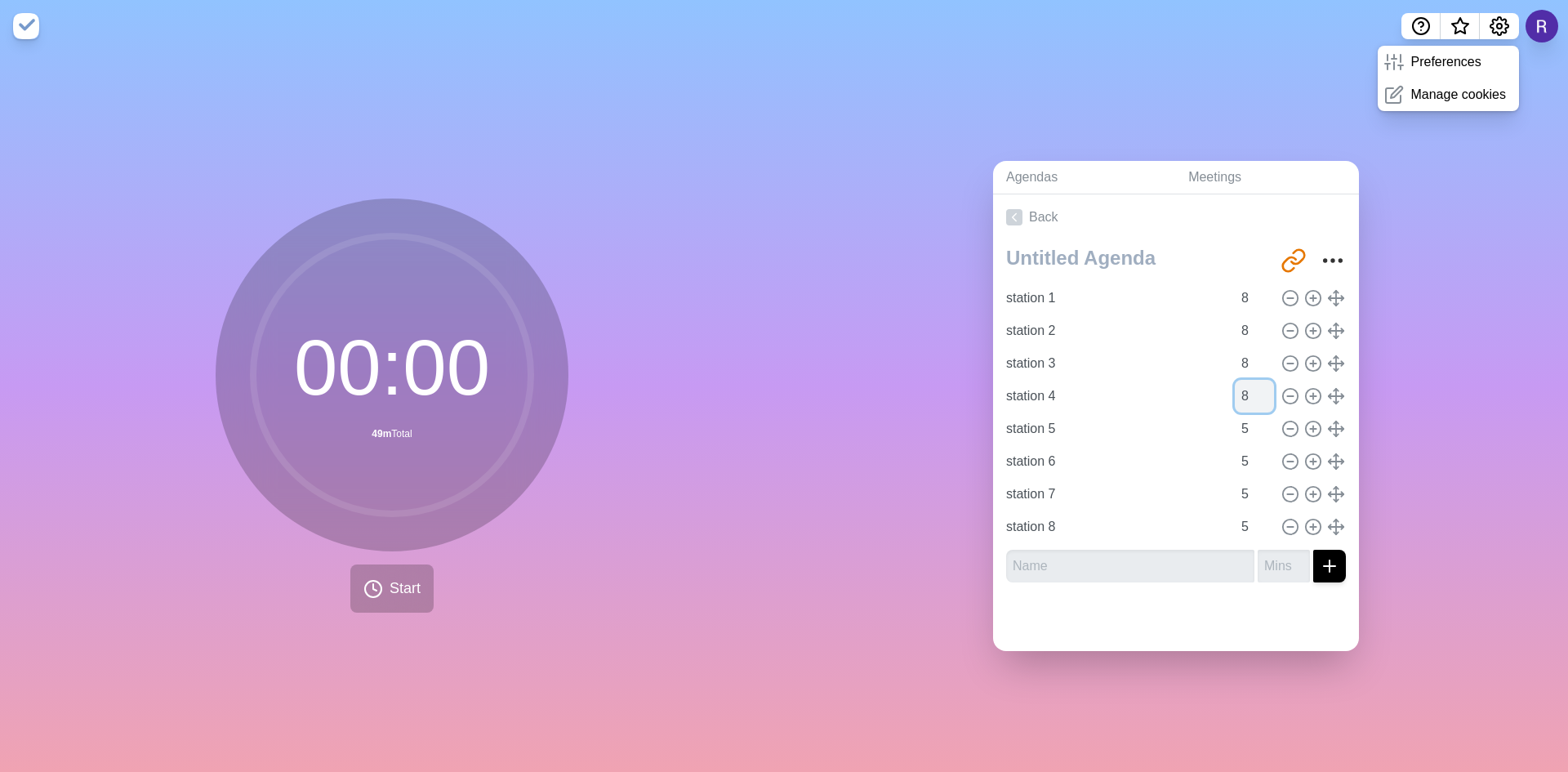
type input "8"
click at [1249, 395] on input "8" at bounding box center [1254, 395] width 39 height 33
click at [1247, 415] on input "6" at bounding box center [1254, 428] width 39 height 33
click at [1247, 415] on input "7" at bounding box center [1254, 428] width 39 height 33
type input "8"
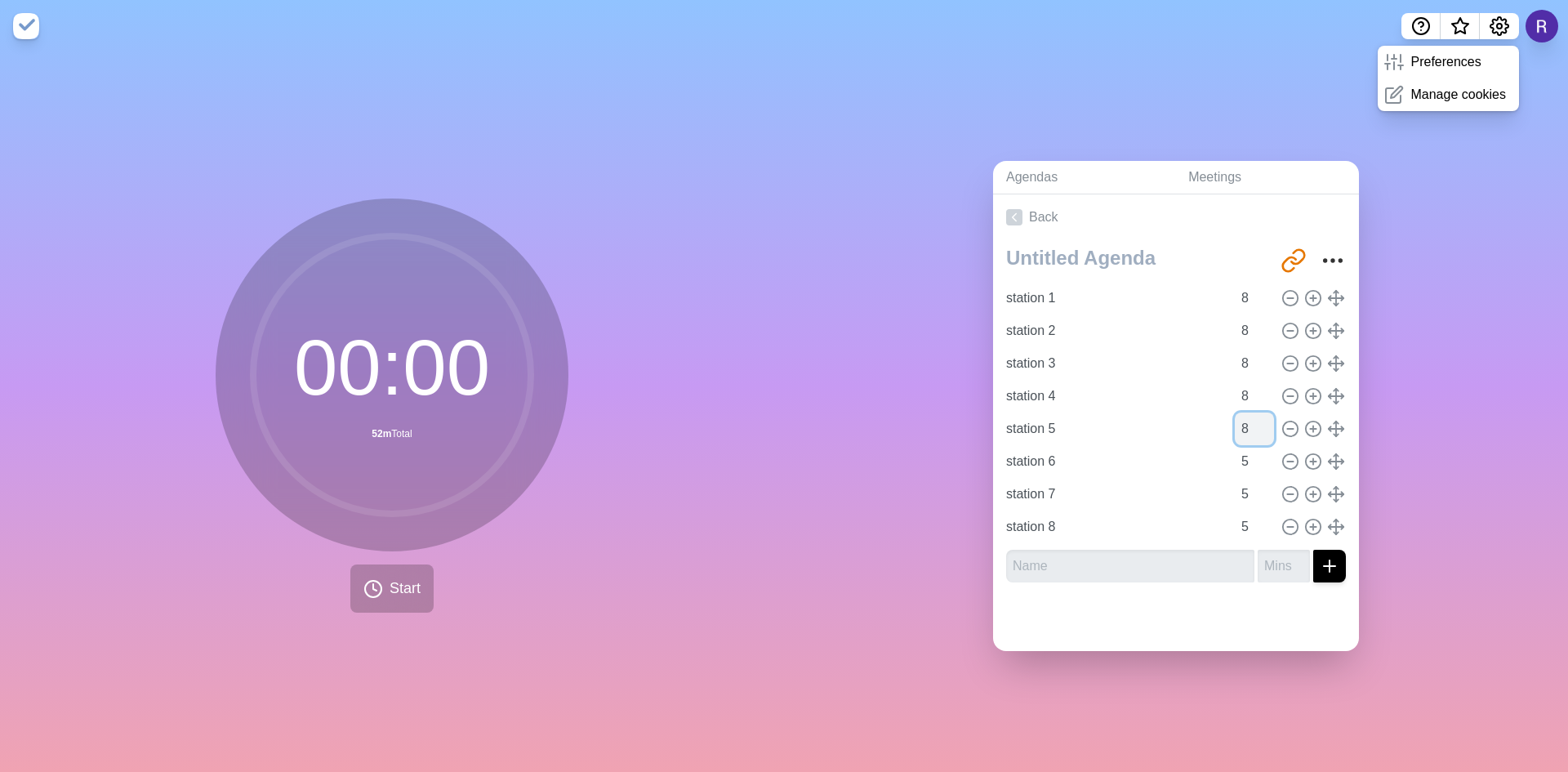
click at [1247, 415] on input "8" at bounding box center [1254, 428] width 39 height 33
click at [1246, 449] on input "6" at bounding box center [1254, 461] width 39 height 33
click at [1246, 449] on input "7" at bounding box center [1254, 461] width 39 height 33
type input "8"
click at [1250, 445] on input "8" at bounding box center [1254, 461] width 39 height 33
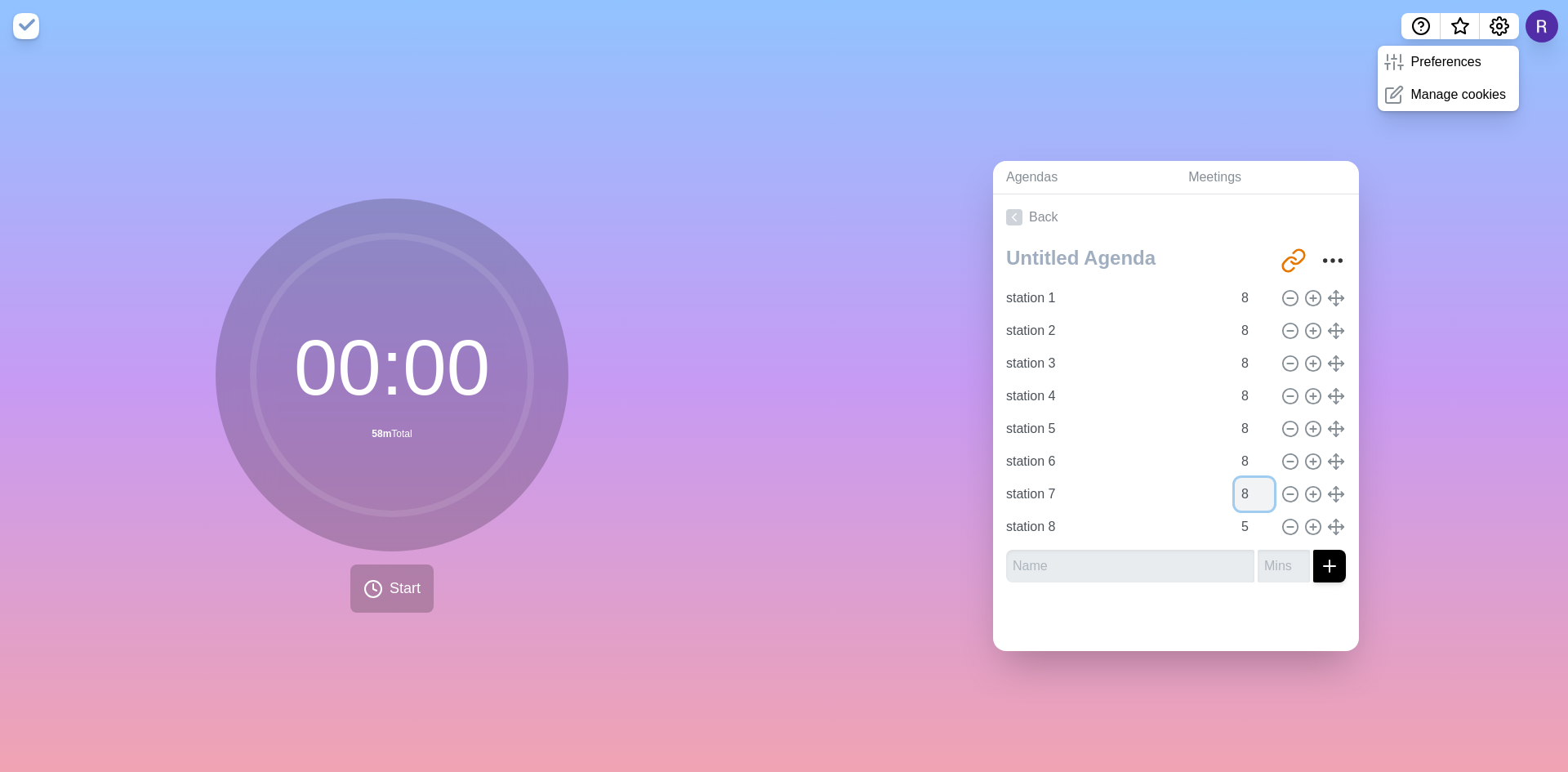
click at [1249, 482] on input "8" at bounding box center [1254, 494] width 39 height 33
click at [1249, 482] on input "9" at bounding box center [1254, 494] width 39 height 33
type input "8"
click at [1248, 494] on input "8" at bounding box center [1254, 494] width 39 height 33
click at [1247, 514] on input "6" at bounding box center [1254, 527] width 39 height 33
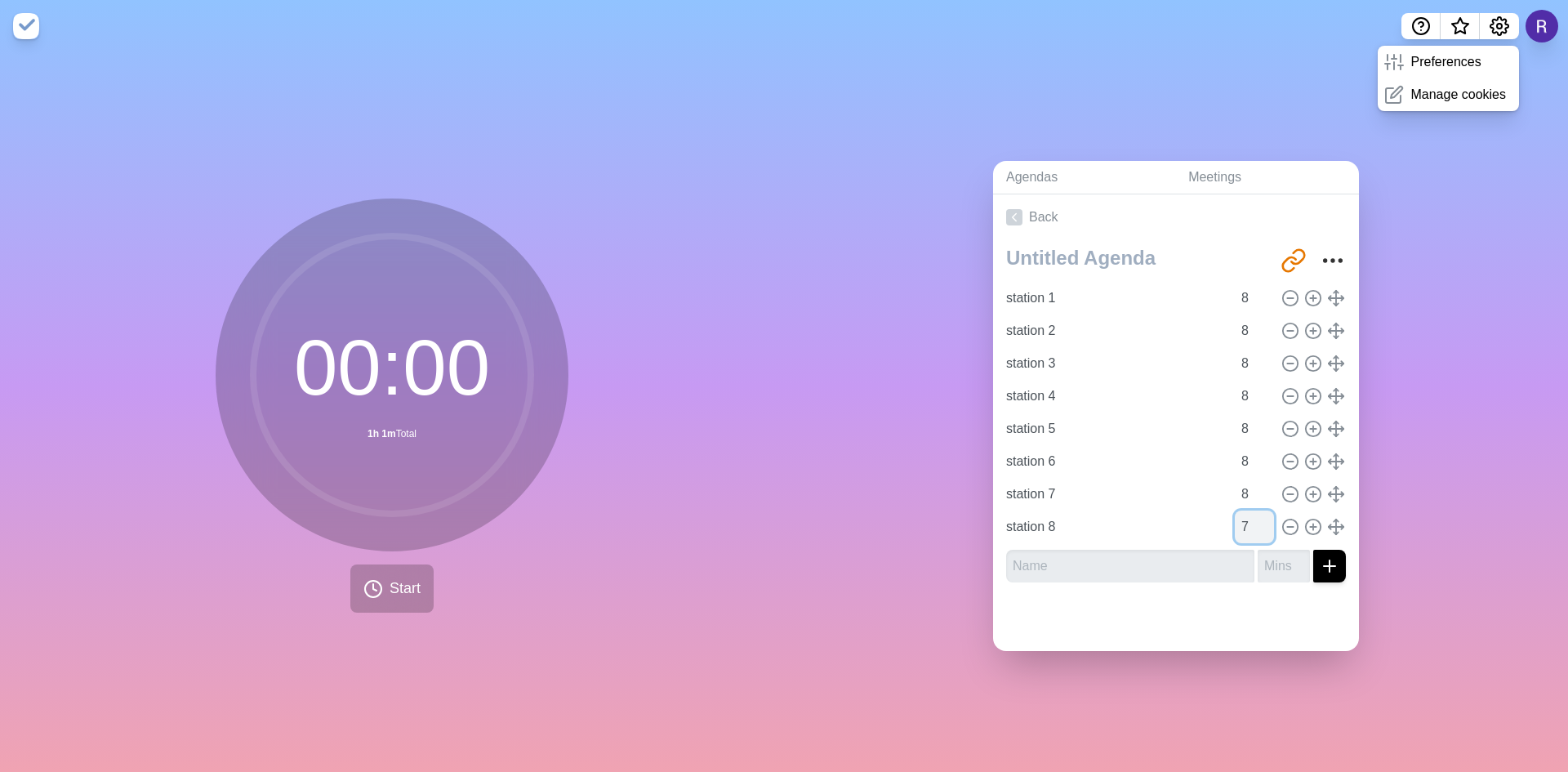
click at [1247, 514] on input "7" at bounding box center [1254, 527] width 39 height 33
type input "8"
click at [1247, 514] on input "8" at bounding box center [1254, 527] width 39 height 33
click at [1332, 260] on circle "More" at bounding box center [1332, 261] width 3 height 3
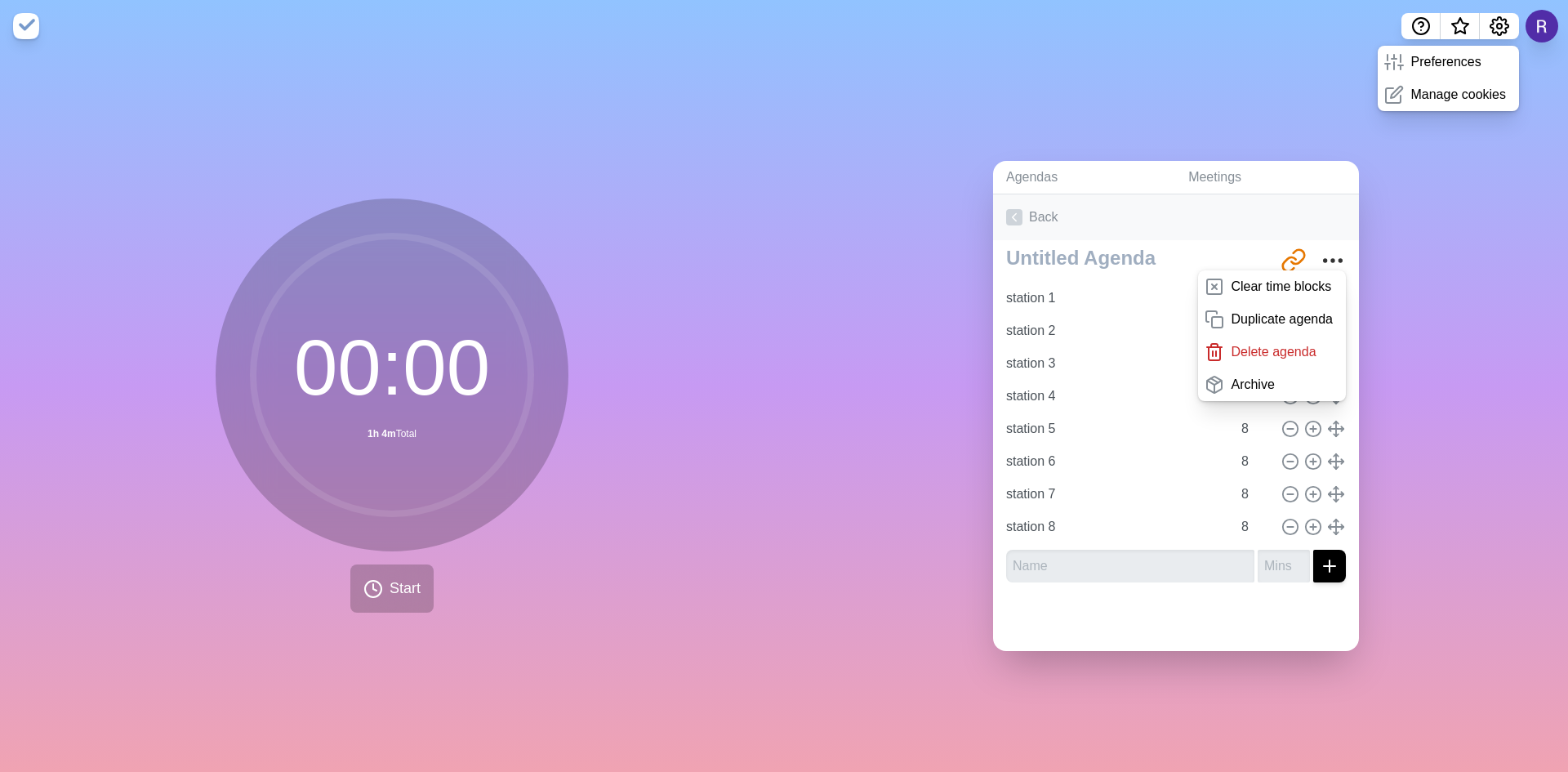
click at [1247, 198] on link "Back" at bounding box center [1176, 217] width 366 height 46
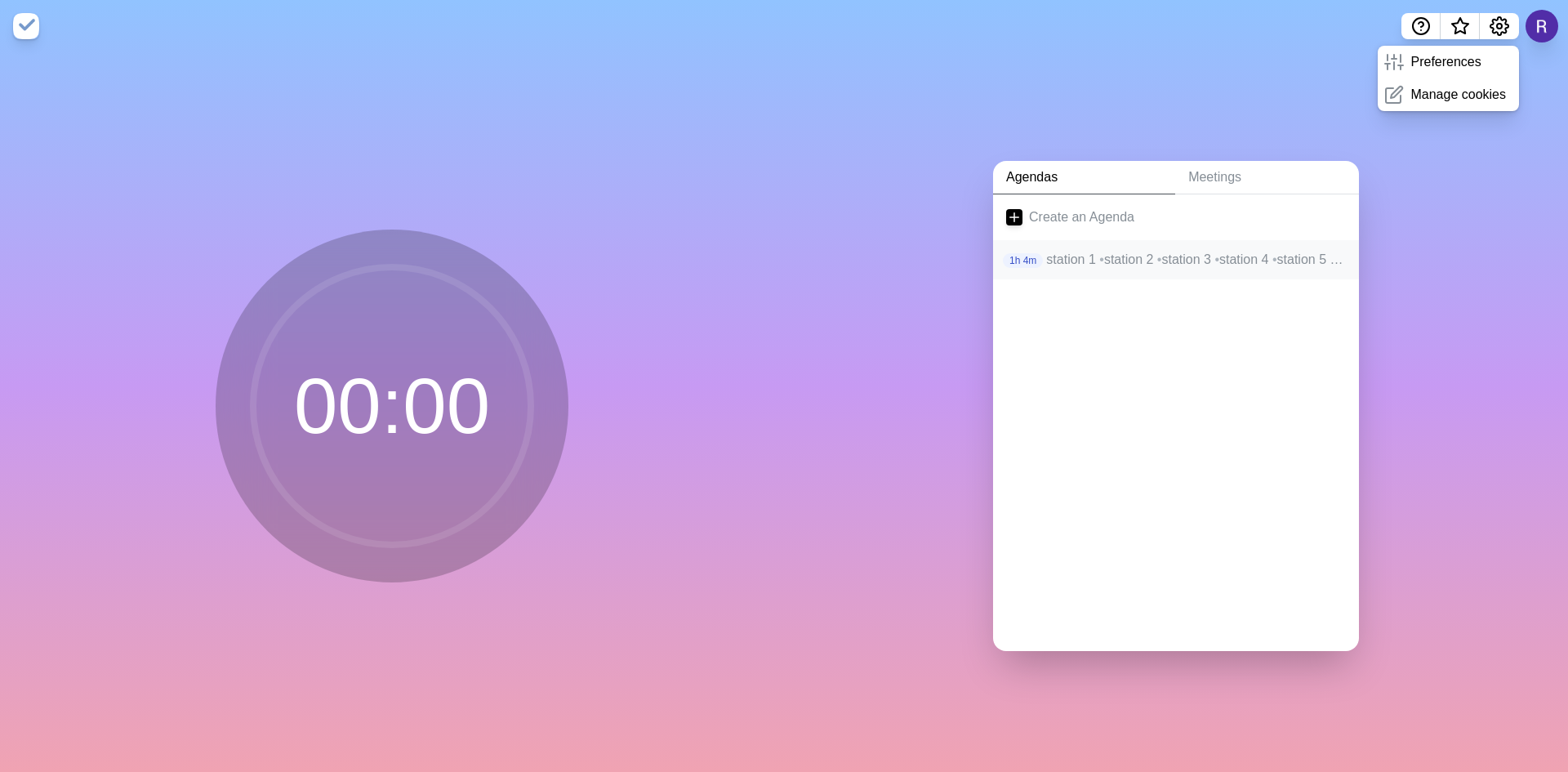
click at [1054, 255] on p "station 1 • station 2 • station 3 • station 4 • station 5 • station 6 • station…" at bounding box center [1196, 260] width 300 height 20
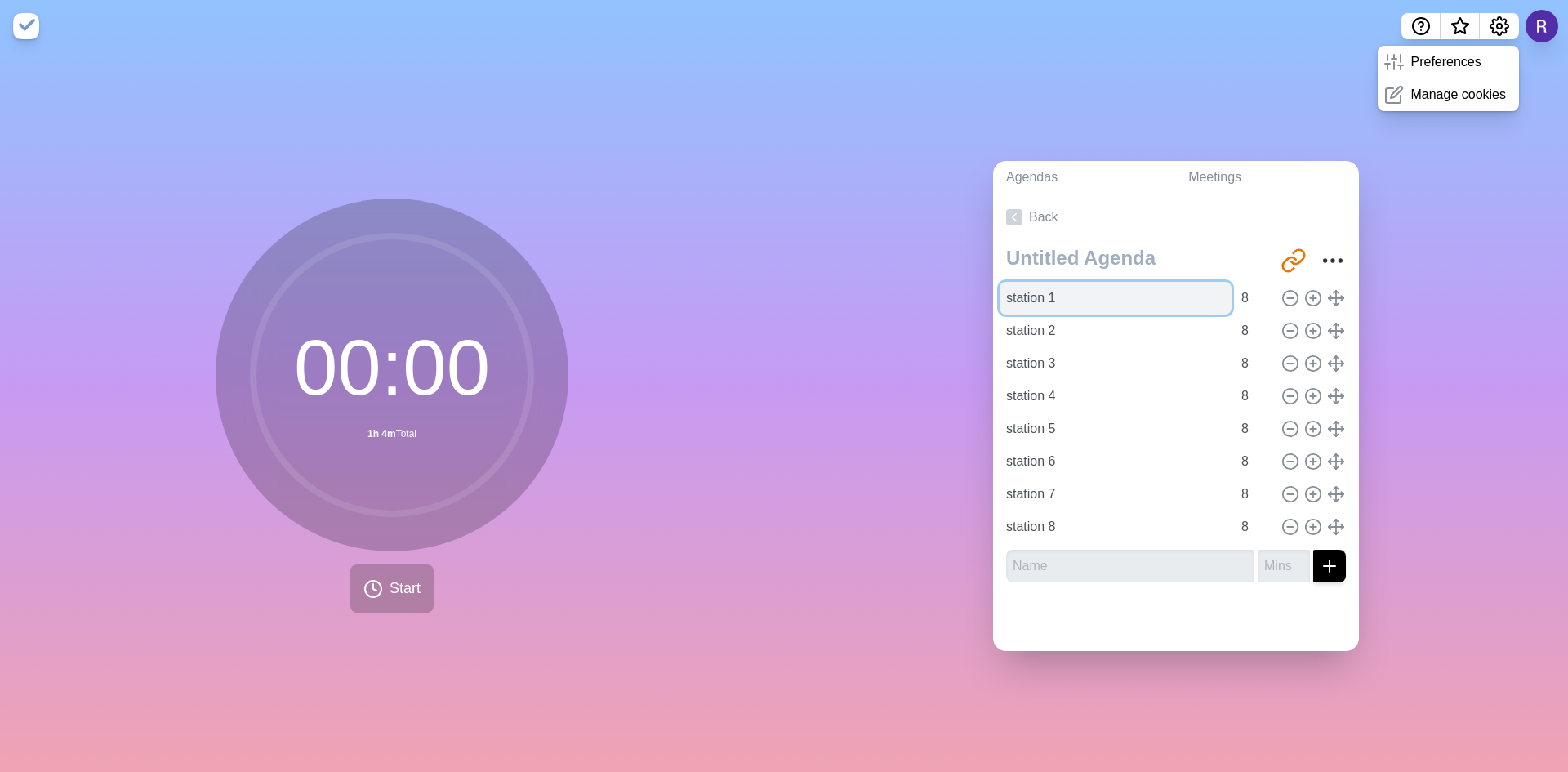
click at [1041, 296] on input "station 1" at bounding box center [1116, 298] width 232 height 33
click at [1097, 291] on input "station 1" at bounding box center [1116, 298] width 232 height 33
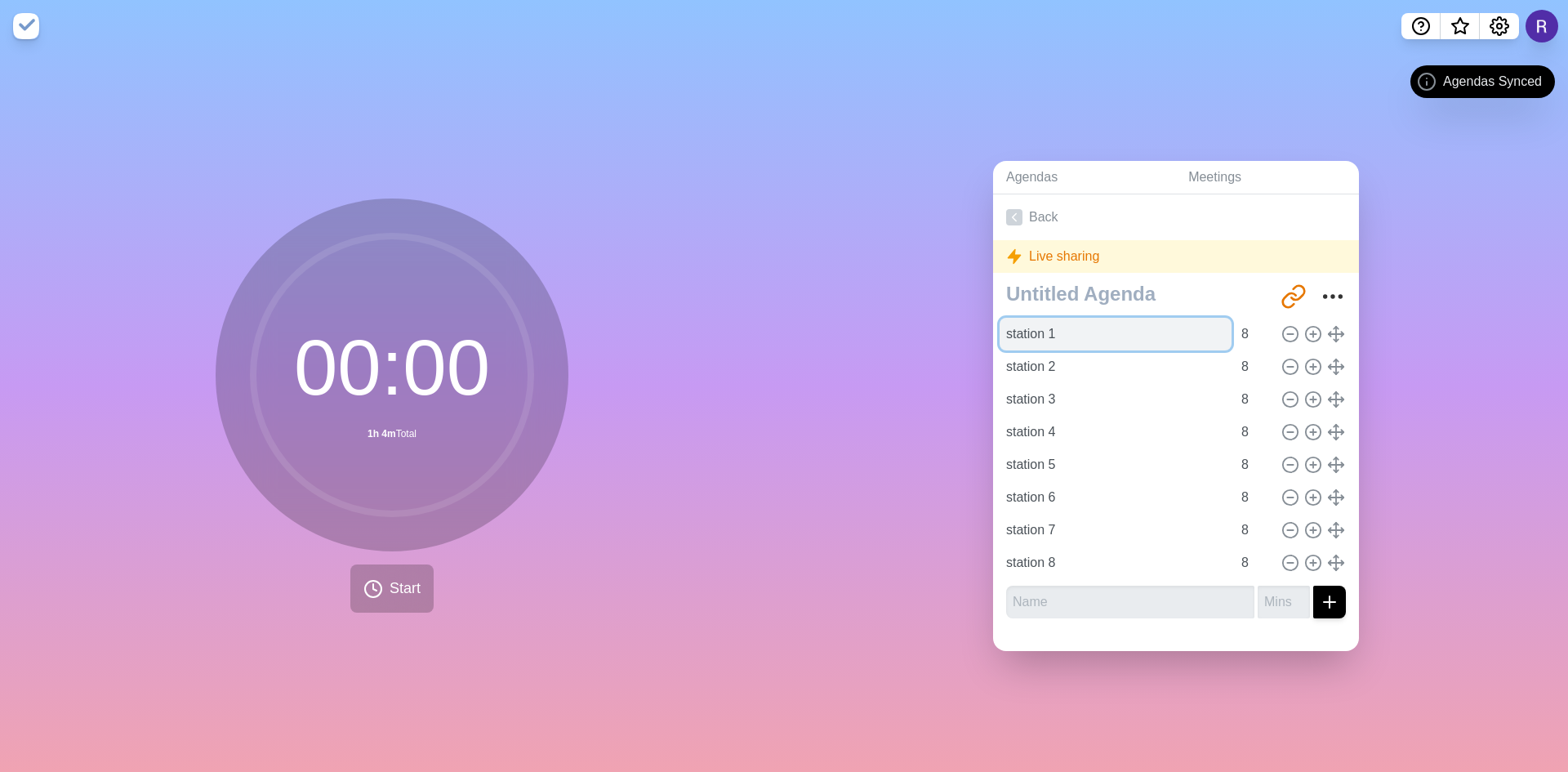
click at [1051, 330] on input "station 1" at bounding box center [1116, 334] width 232 height 33
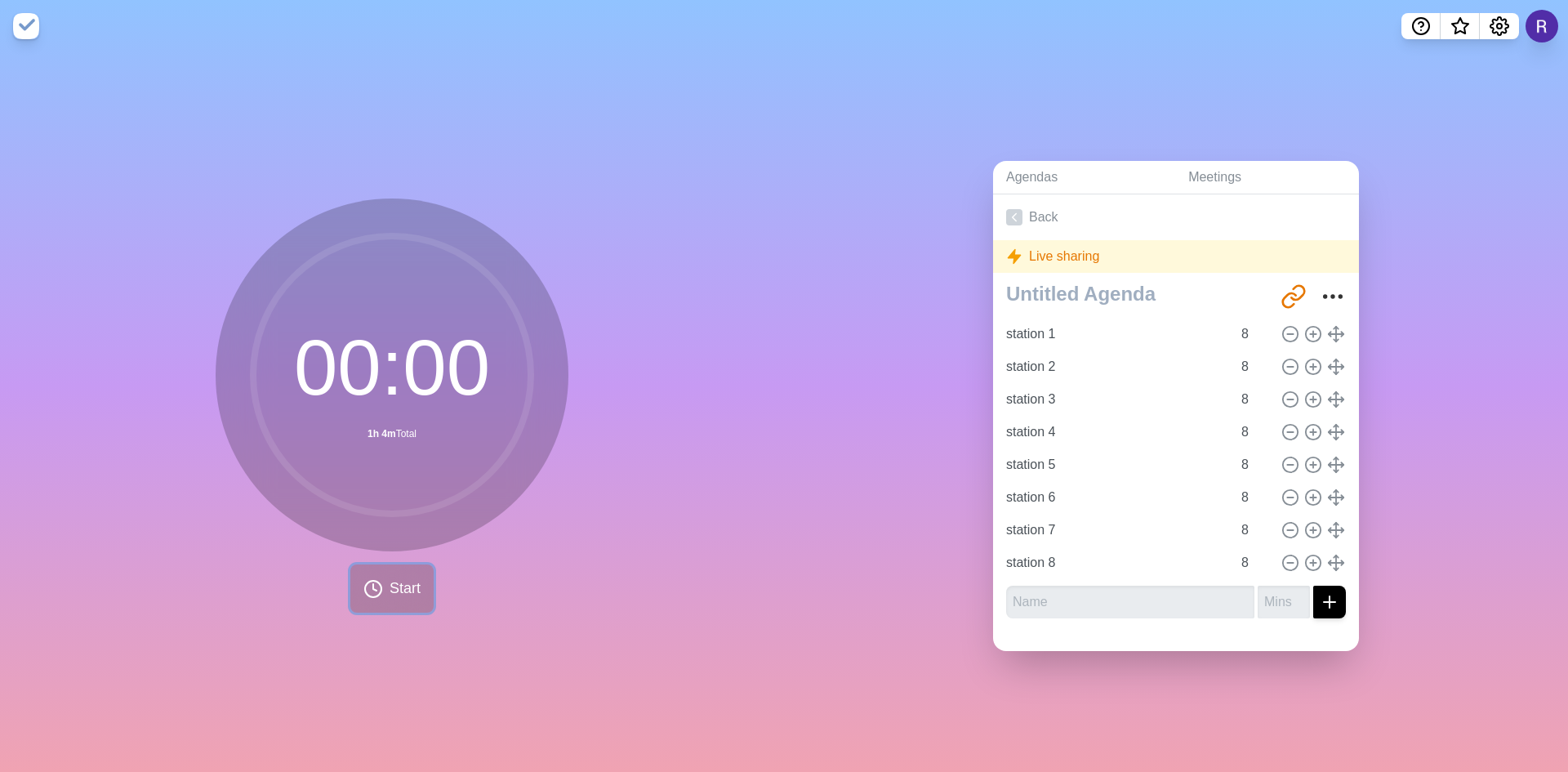
click at [396, 586] on span "Start" at bounding box center [404, 588] width 31 height 22
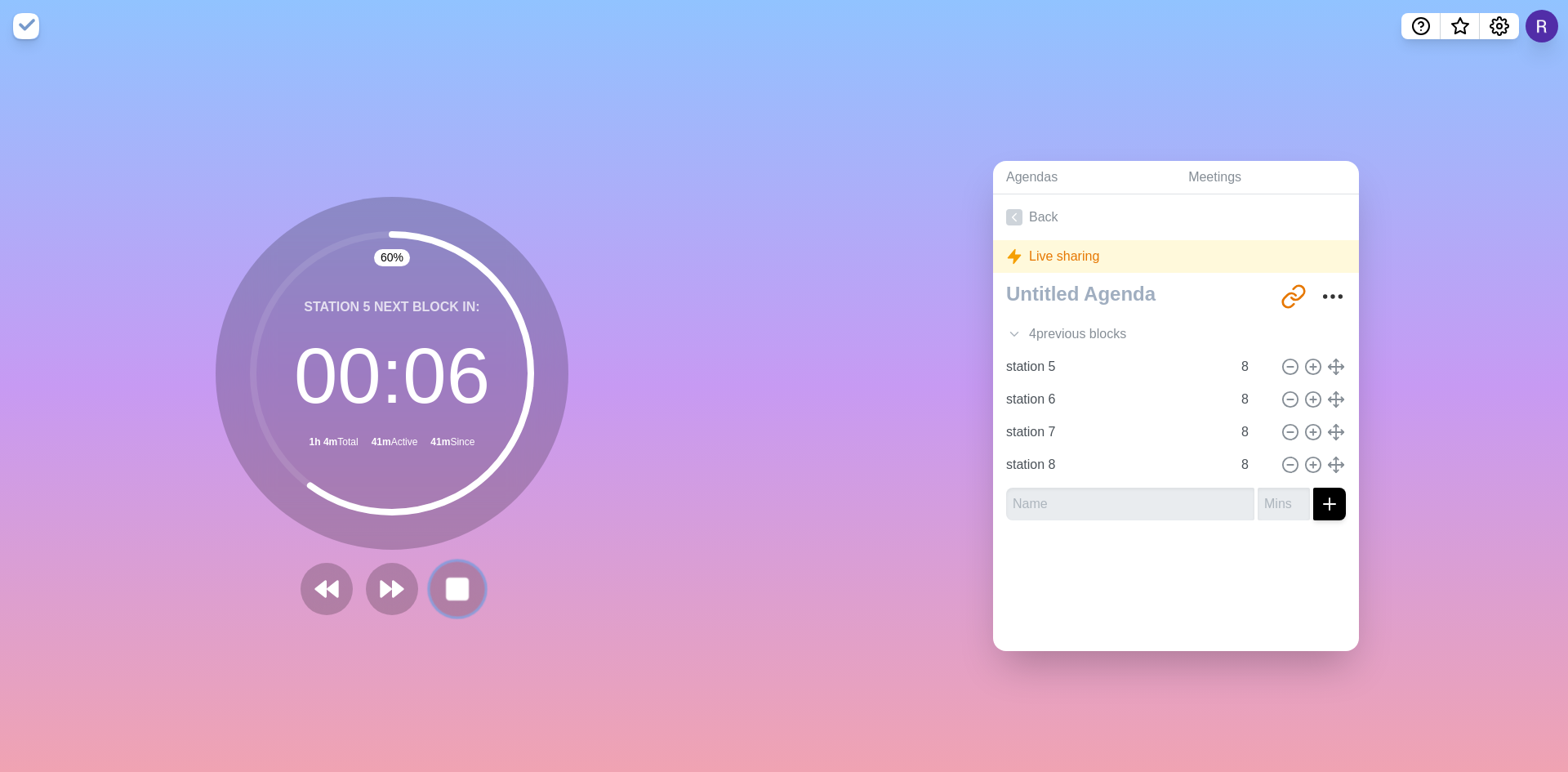
click at [454, 579] on rect at bounding box center [456, 588] width 21 height 21
